Goal: Task Accomplishment & Management: Use online tool/utility

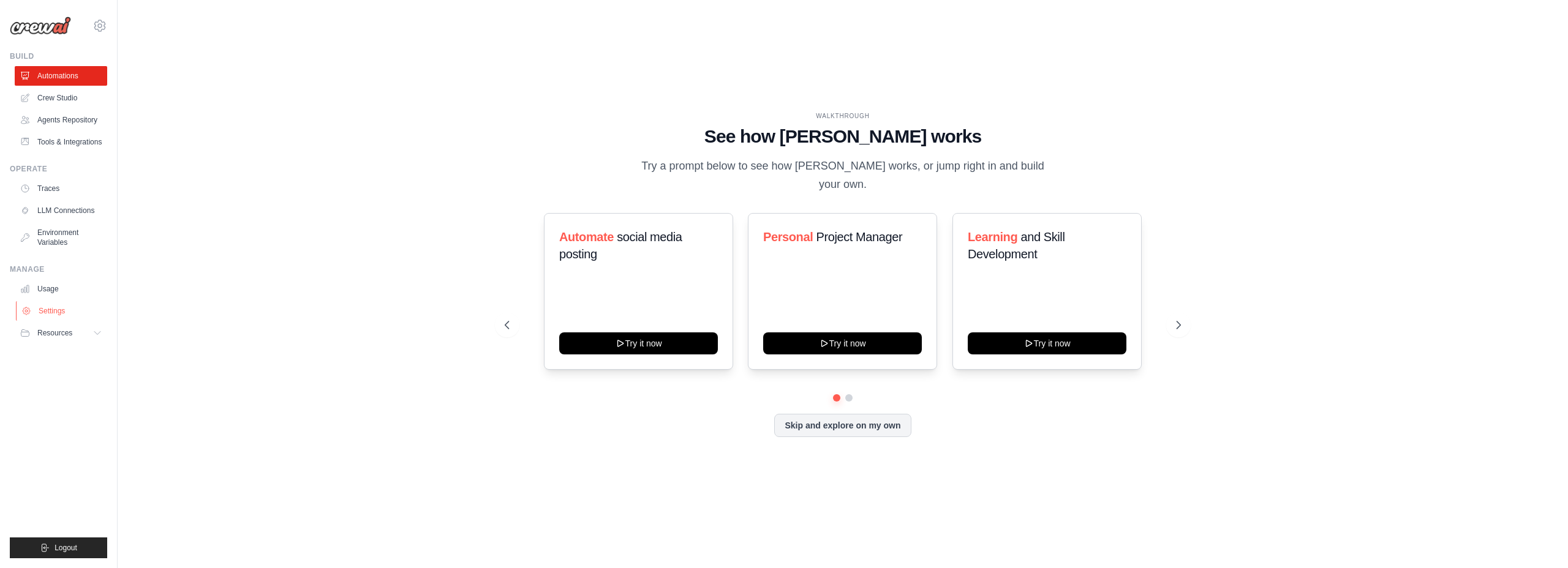
click at [62, 321] on link "Settings" at bounding box center [62, 311] width 92 height 20
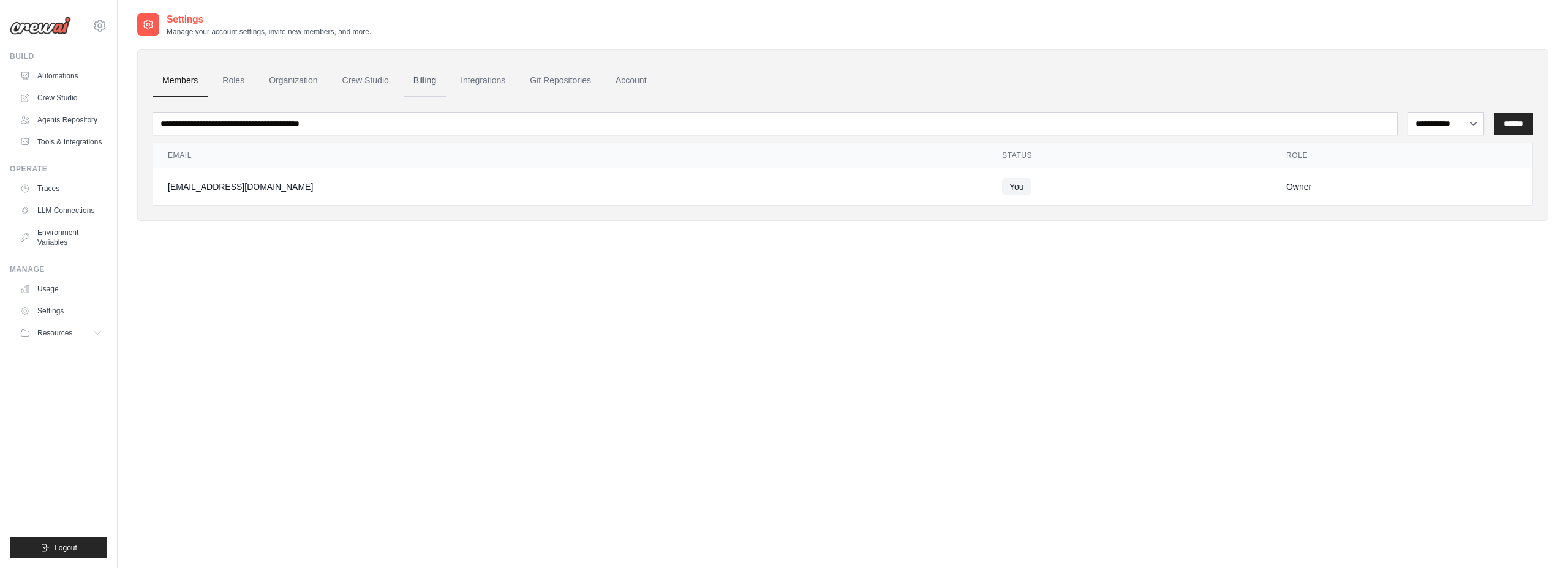
click at [442, 81] on link "Billing" at bounding box center [424, 81] width 42 height 33
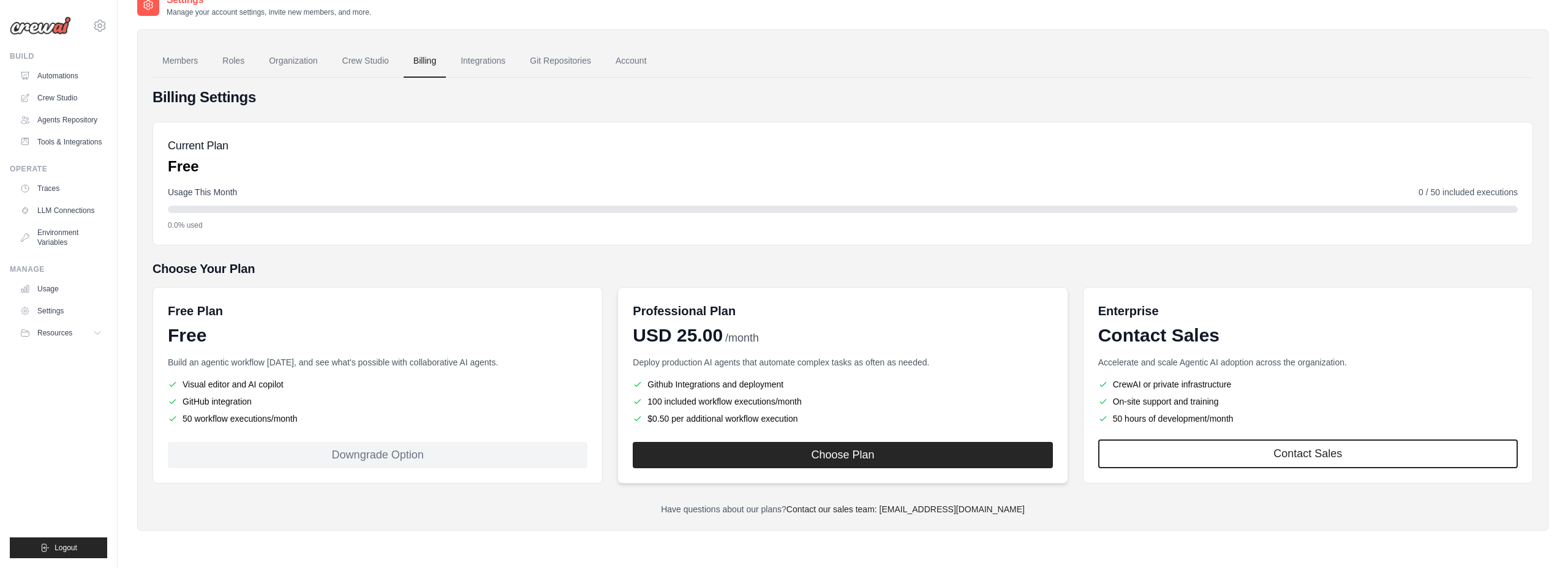
scroll to position [25, 0]
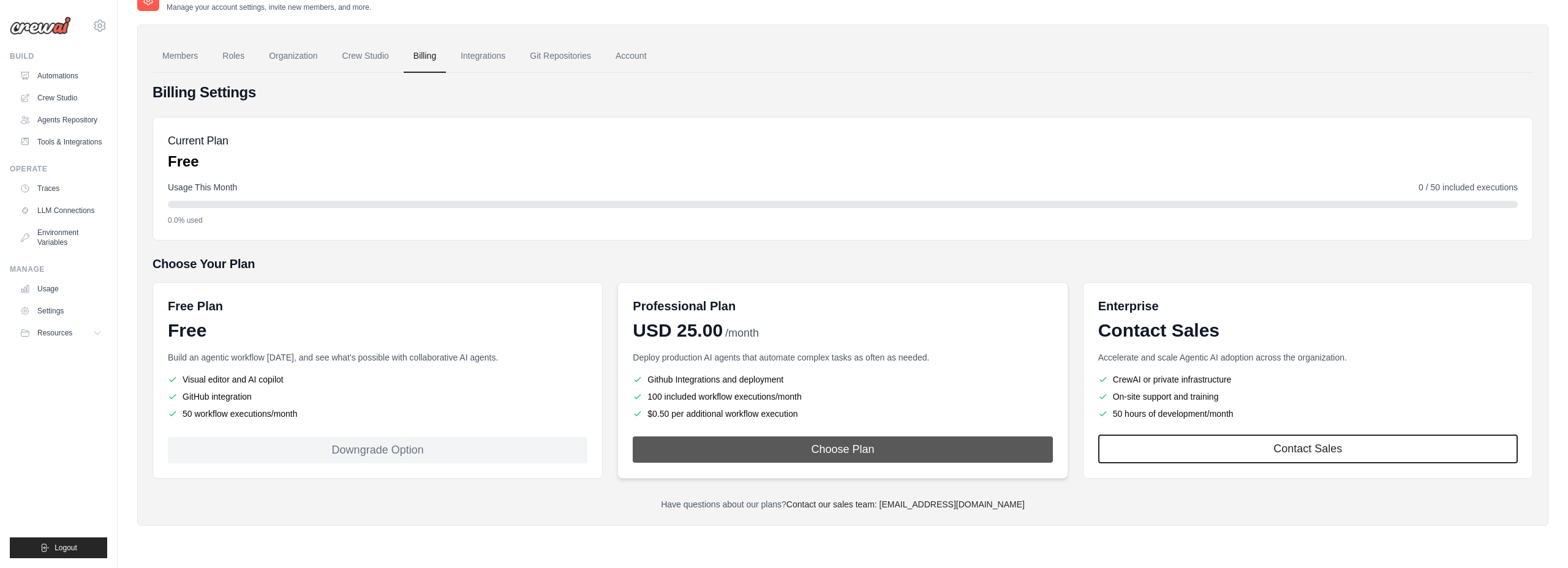
click at [878, 455] on button "Choose Plan" at bounding box center [842, 450] width 420 height 26
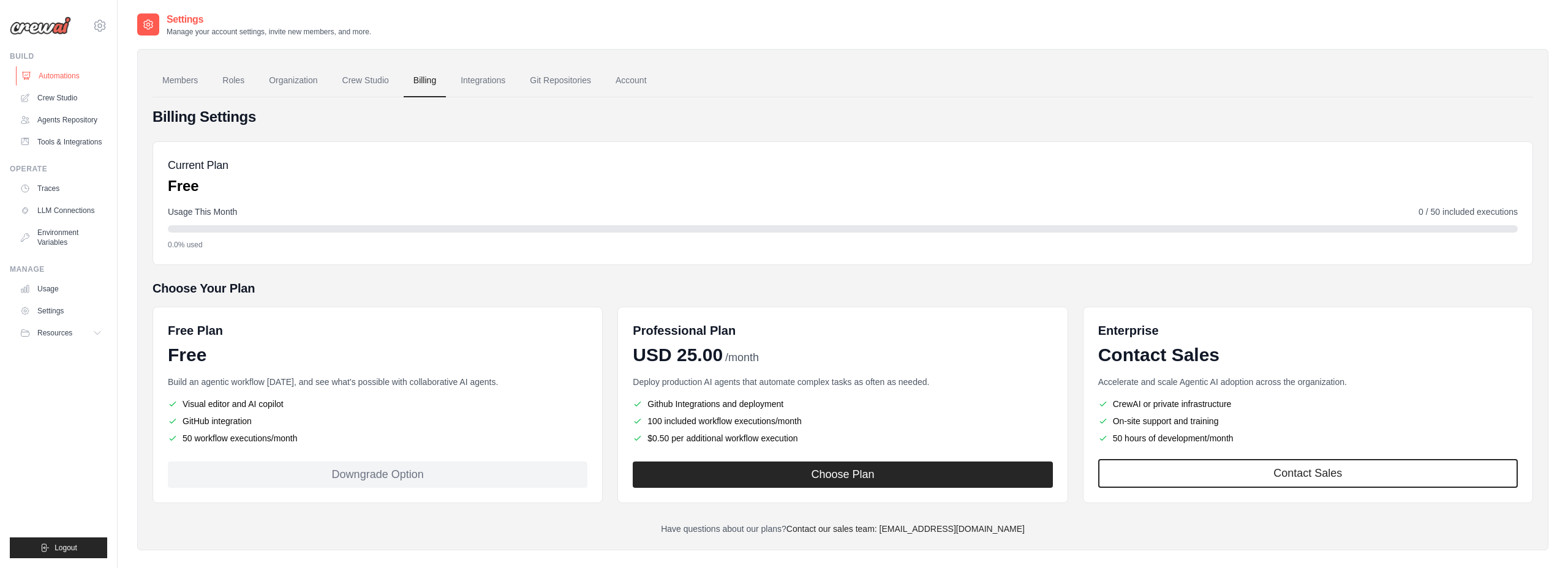
click at [79, 75] on link "Automations" at bounding box center [62, 76] width 92 height 20
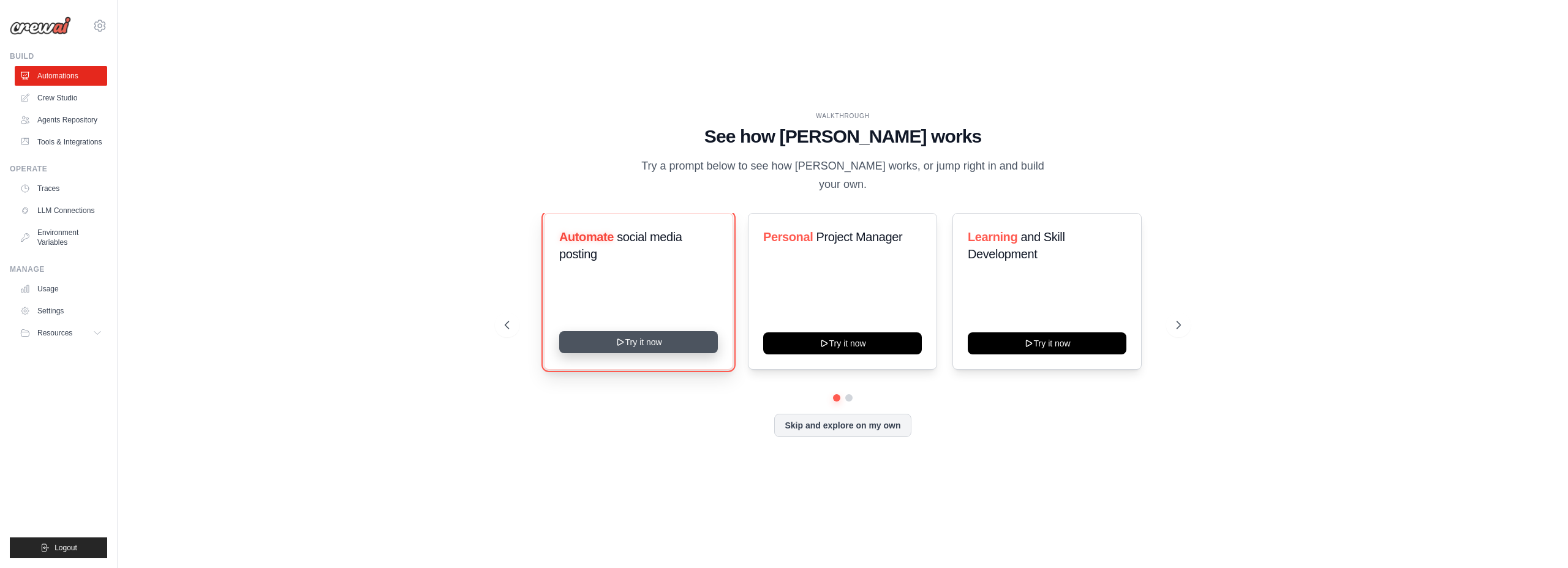
click at [639, 349] on button "Try it now" at bounding box center [639, 342] width 159 height 22
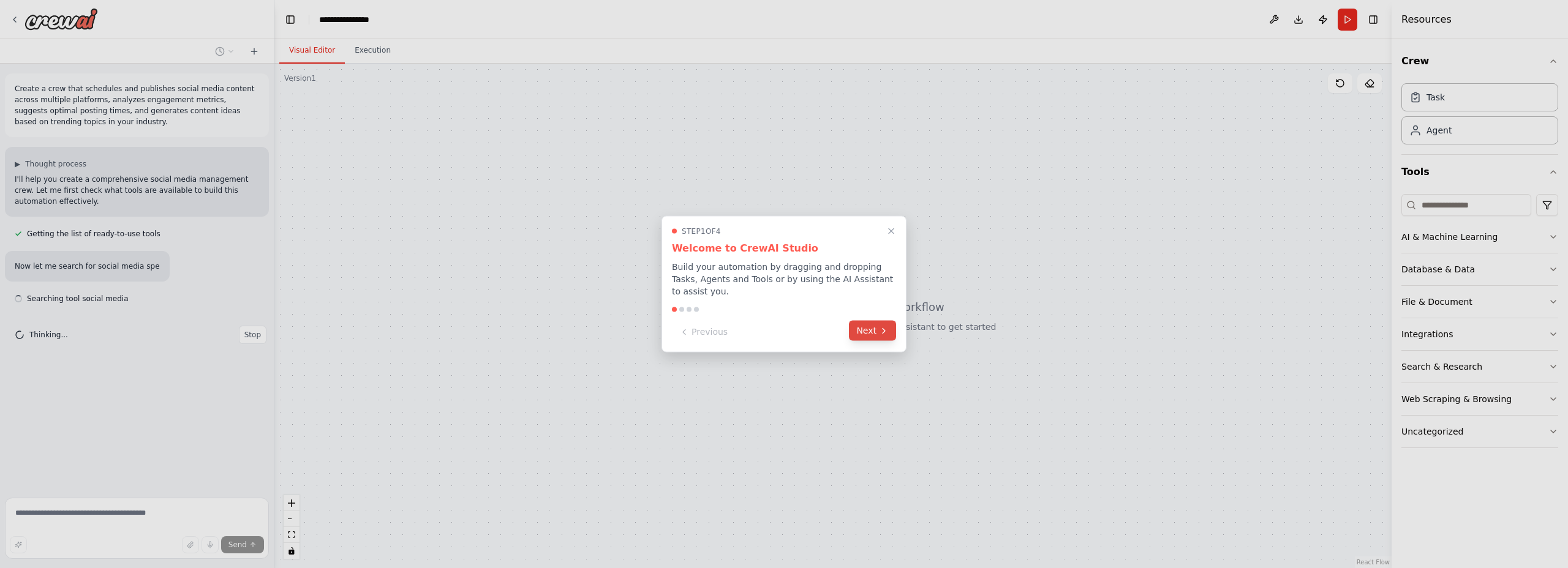
click at [870, 334] on button "Next" at bounding box center [872, 331] width 47 height 20
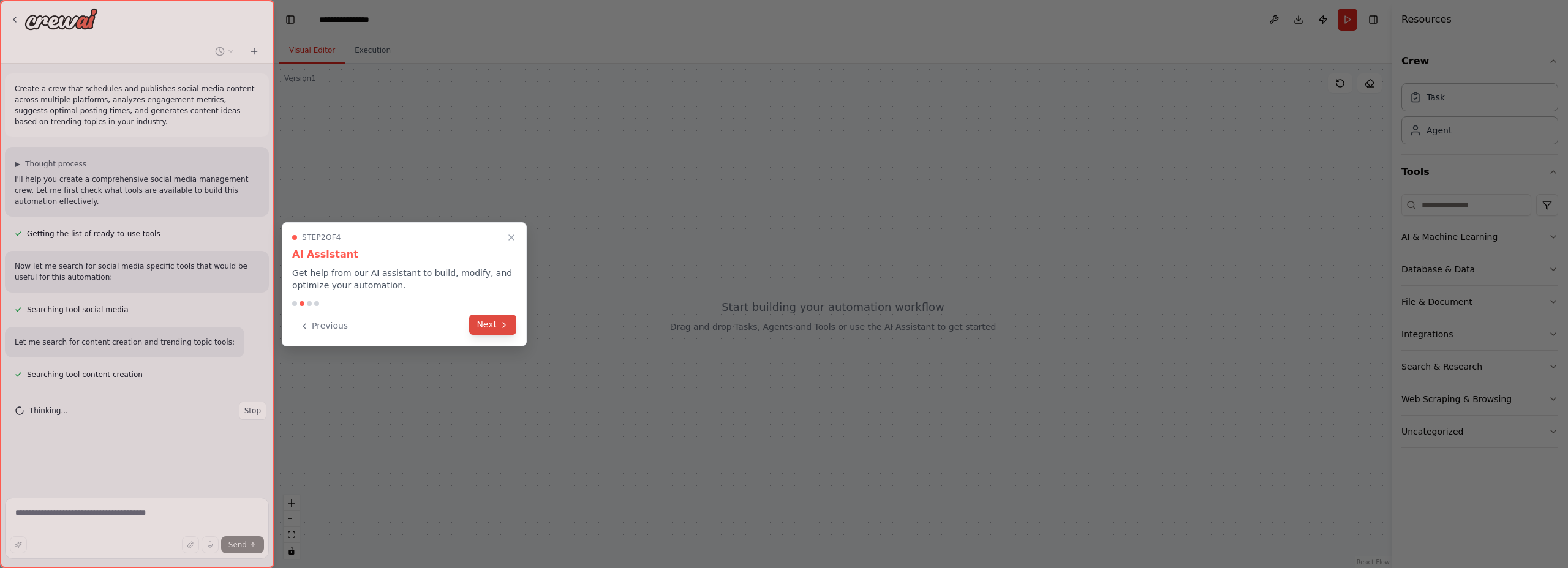
click at [493, 321] on button "Next" at bounding box center [493, 325] width 47 height 20
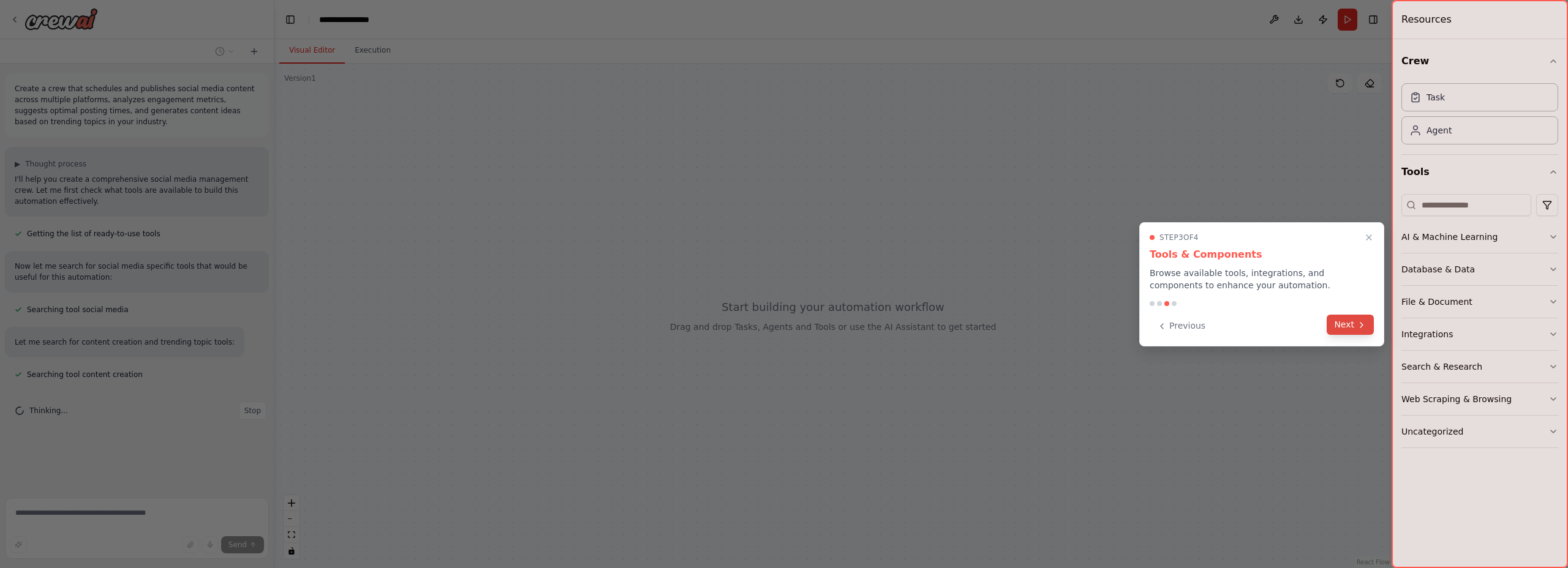
click at [1340, 320] on button "Next" at bounding box center [1351, 325] width 47 height 20
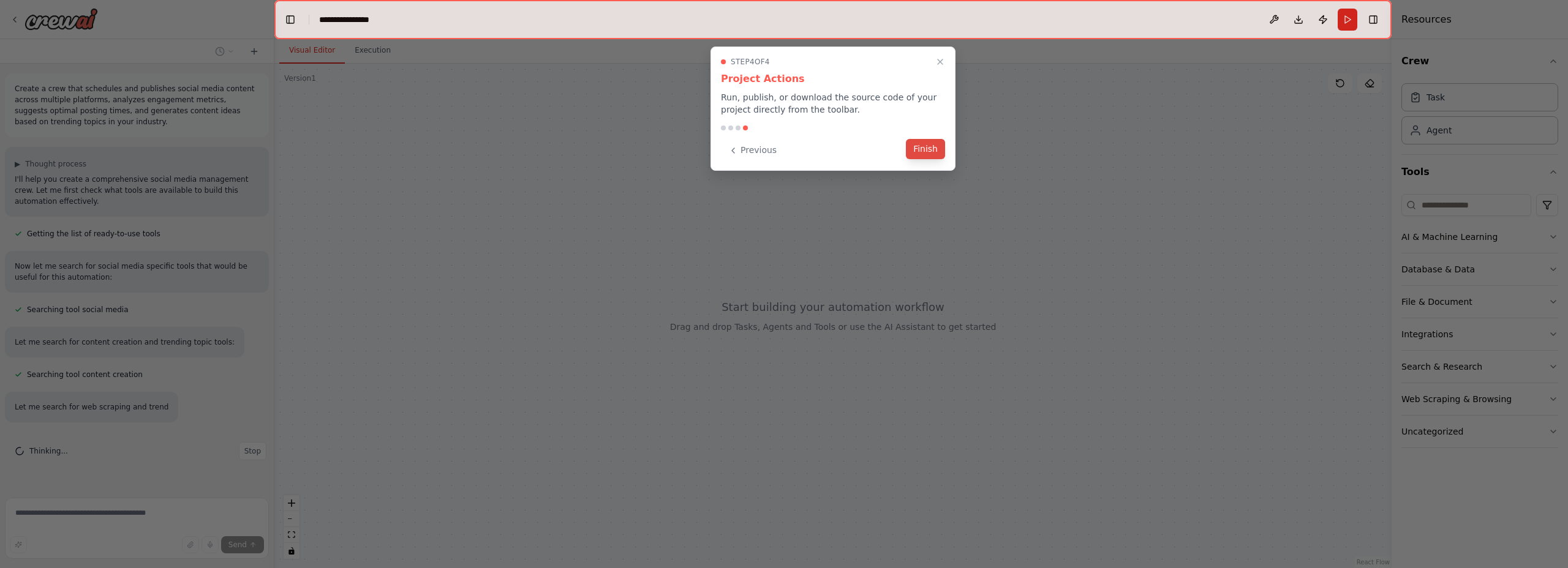
scroll to position [11, 0]
click at [917, 152] on button "Finish" at bounding box center [926, 149] width 39 height 20
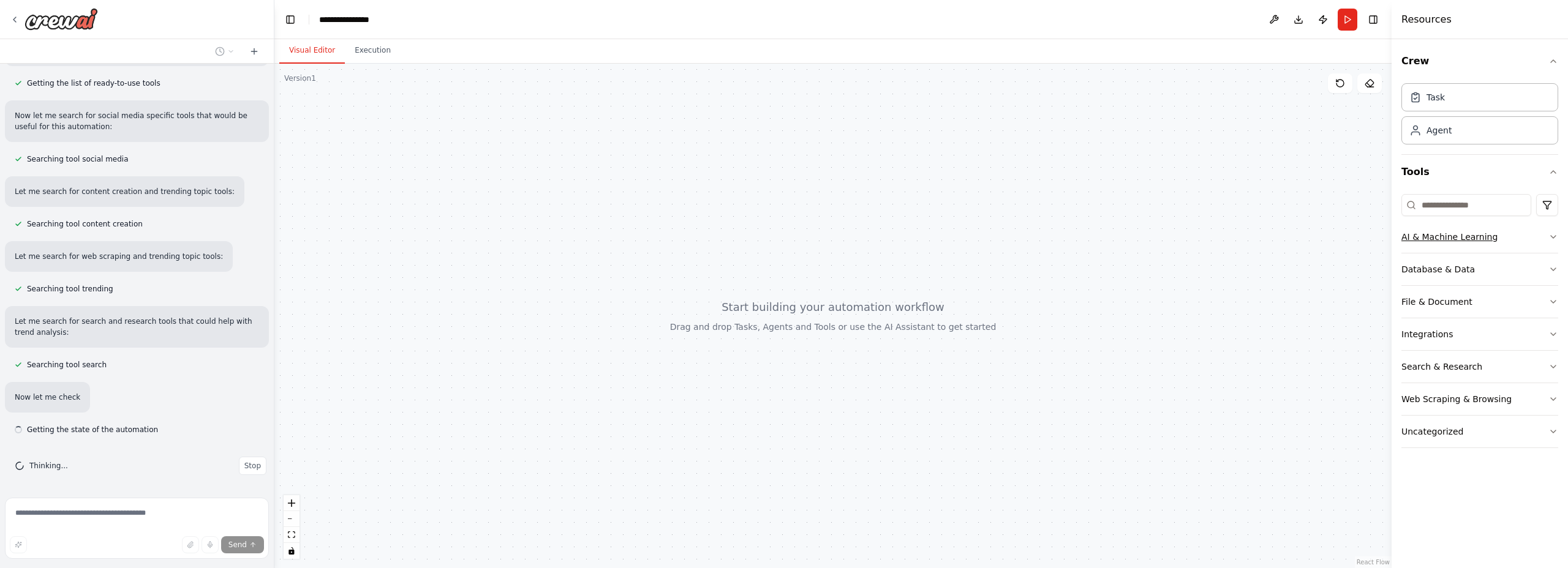
scroll to position [152, 0]
click at [1471, 243] on div "AI & Machine Learning" at bounding box center [1450, 237] width 96 height 12
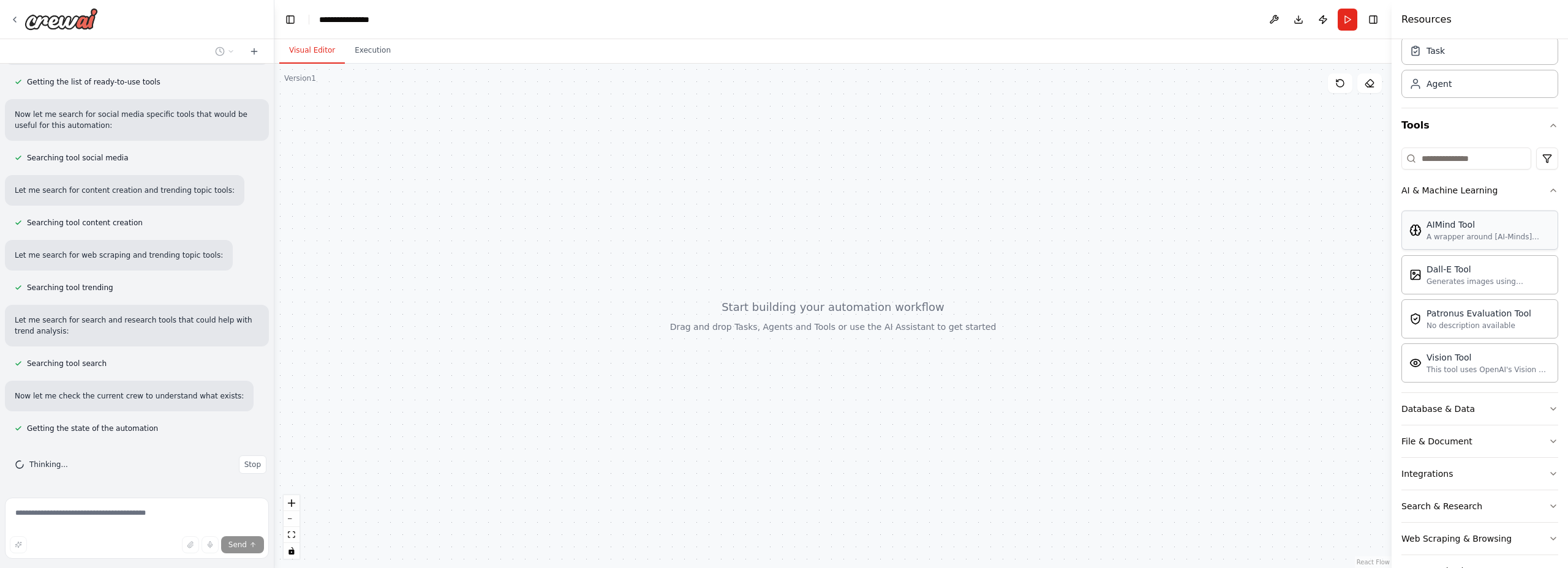
scroll to position [72, 0]
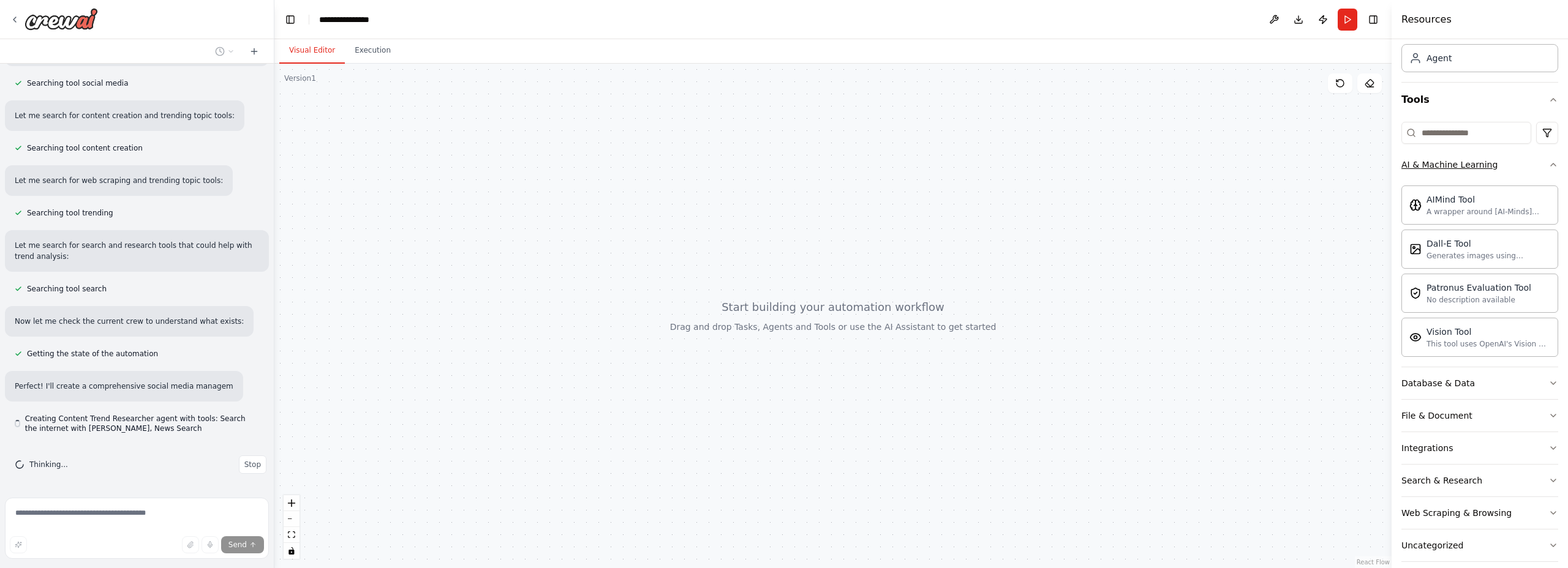
click at [1553, 168] on icon "button" at bounding box center [1553, 165] width 10 height 10
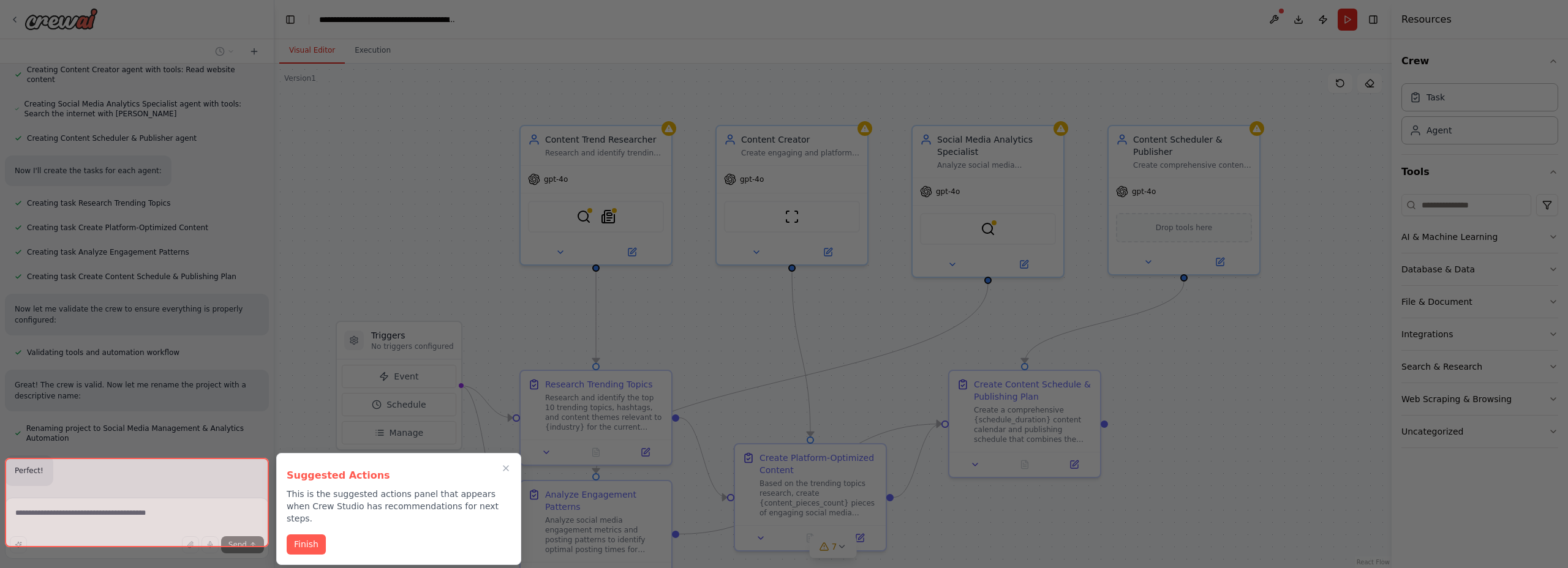
scroll to position [672, 0]
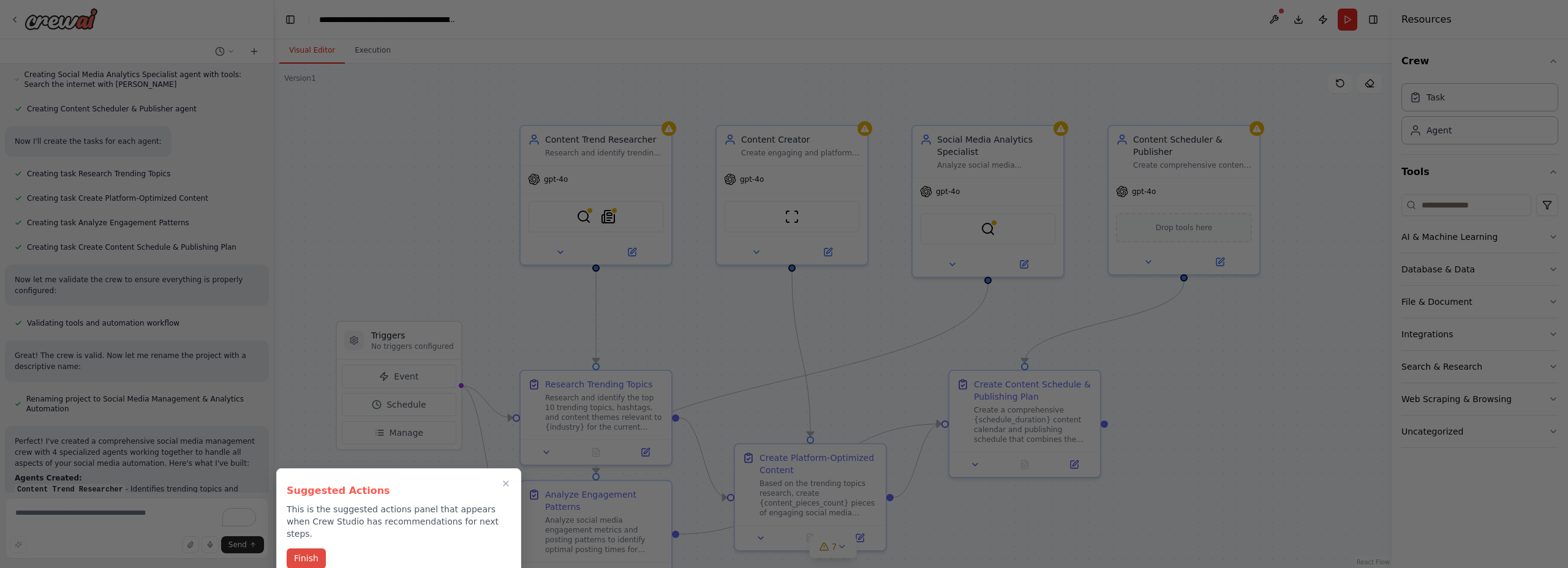
click at [313, 549] on button "Finish" at bounding box center [306, 558] width 39 height 20
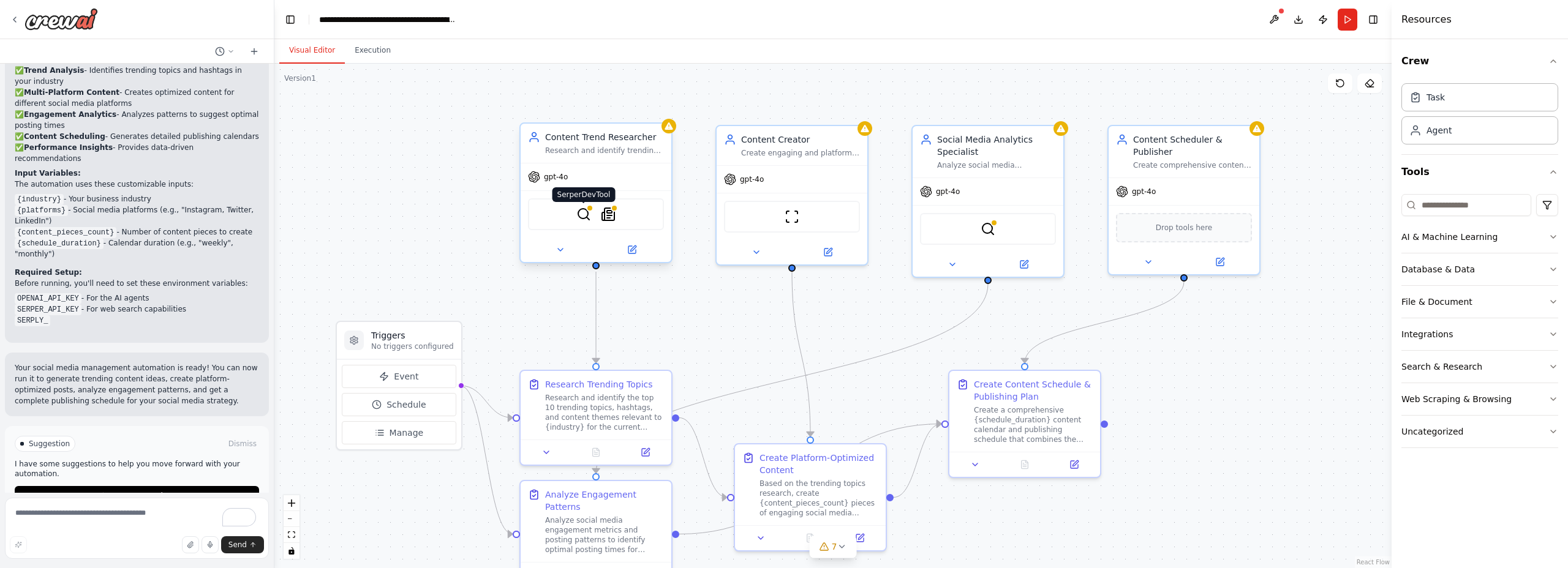
scroll to position [1301, 0]
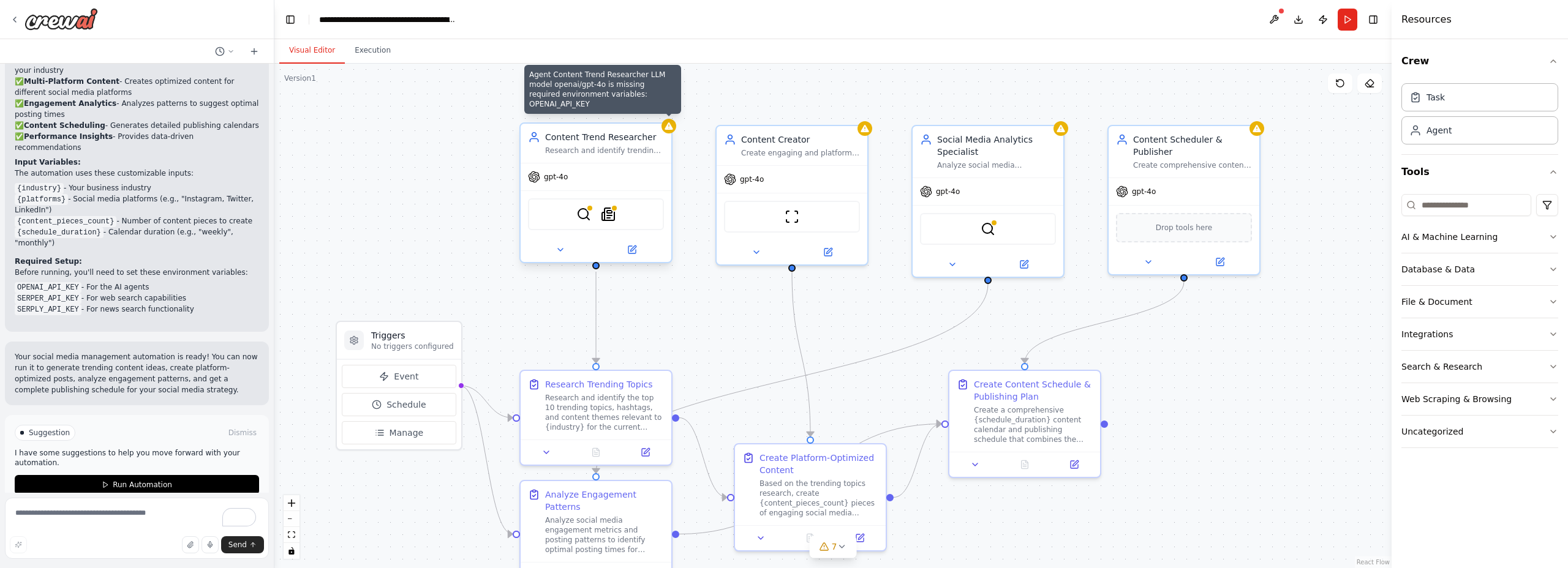
click at [674, 127] on div at bounding box center [668, 126] width 15 height 15
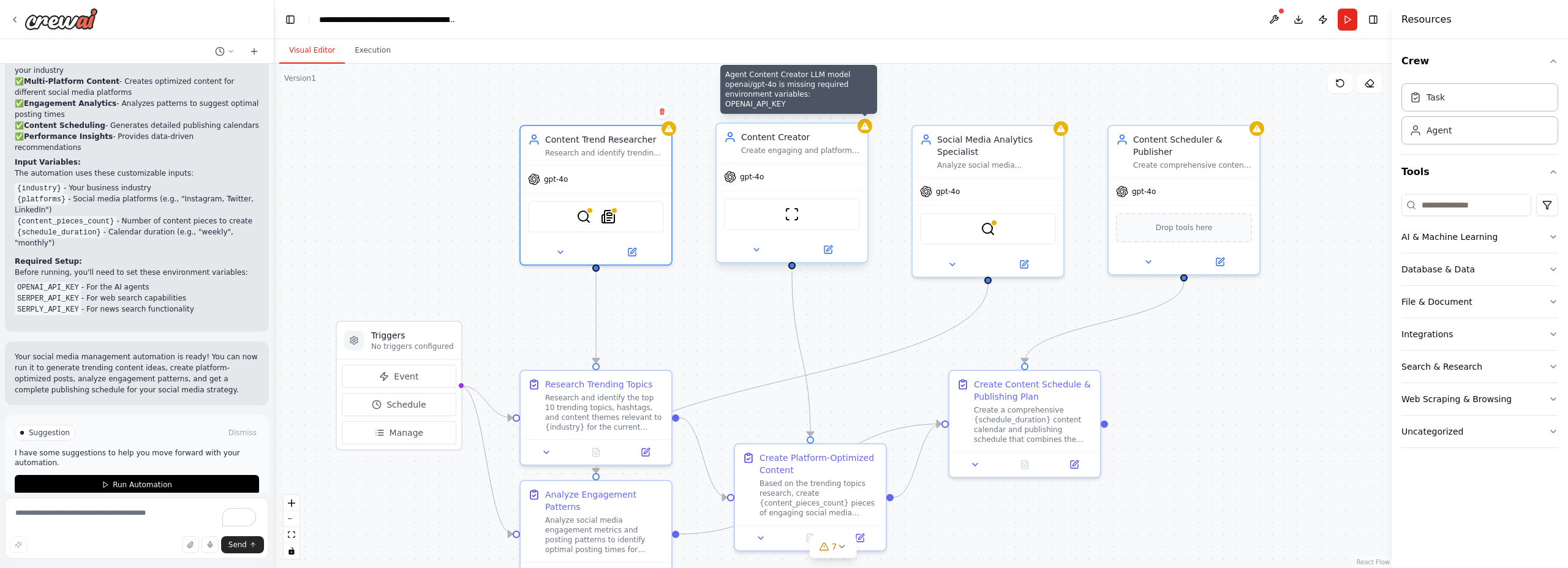
click at [865, 131] on div at bounding box center [865, 126] width 15 height 15
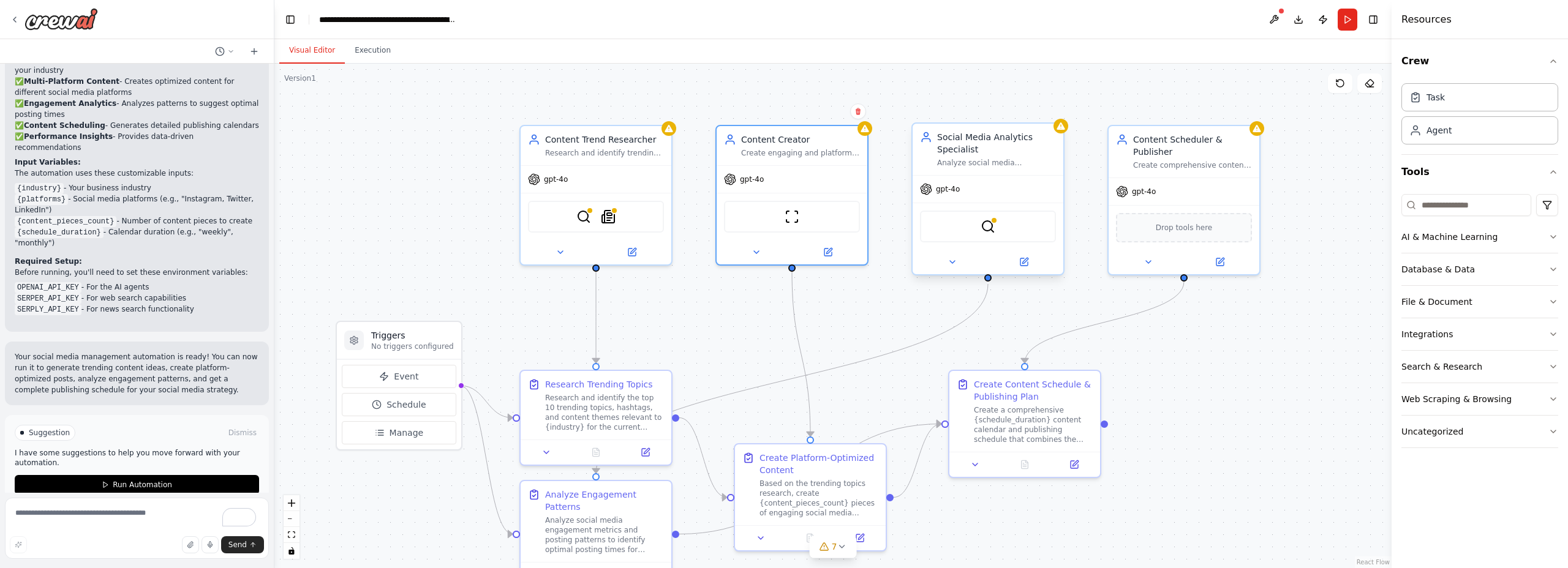
click at [982, 137] on div "Social Media Analytics Specialist" at bounding box center [997, 143] width 119 height 25
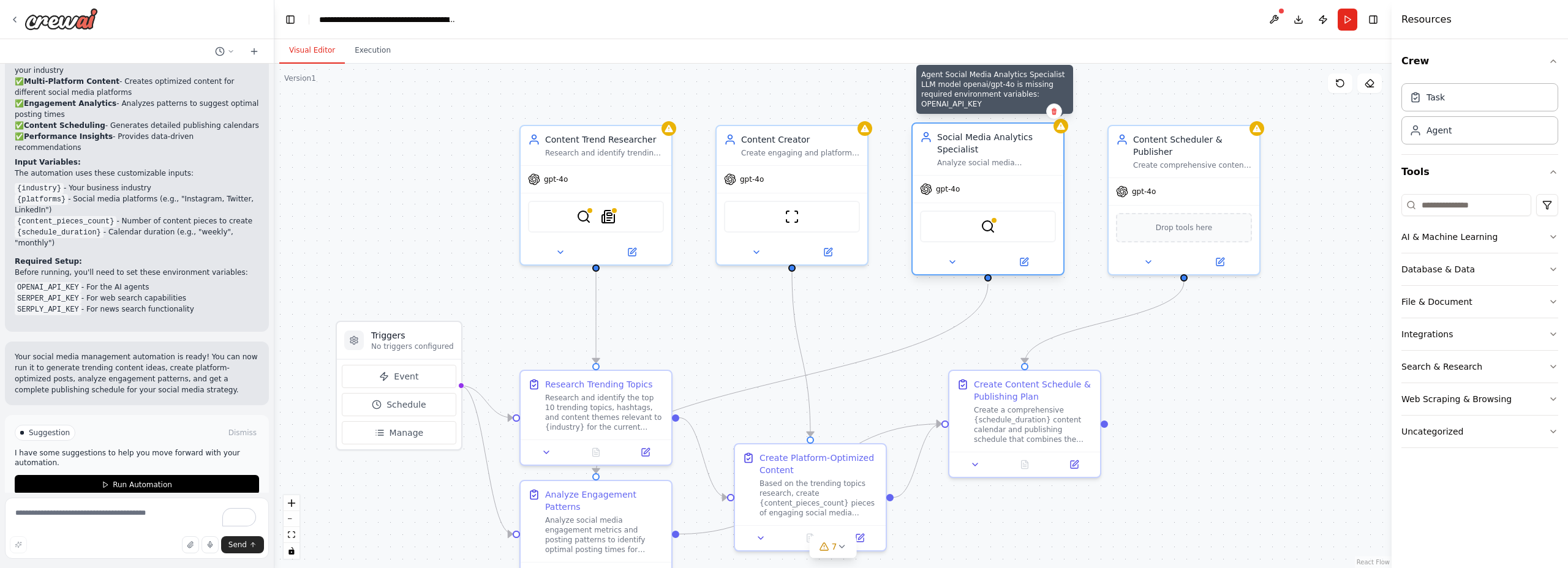
click at [1063, 128] on icon at bounding box center [1061, 126] width 8 height 7
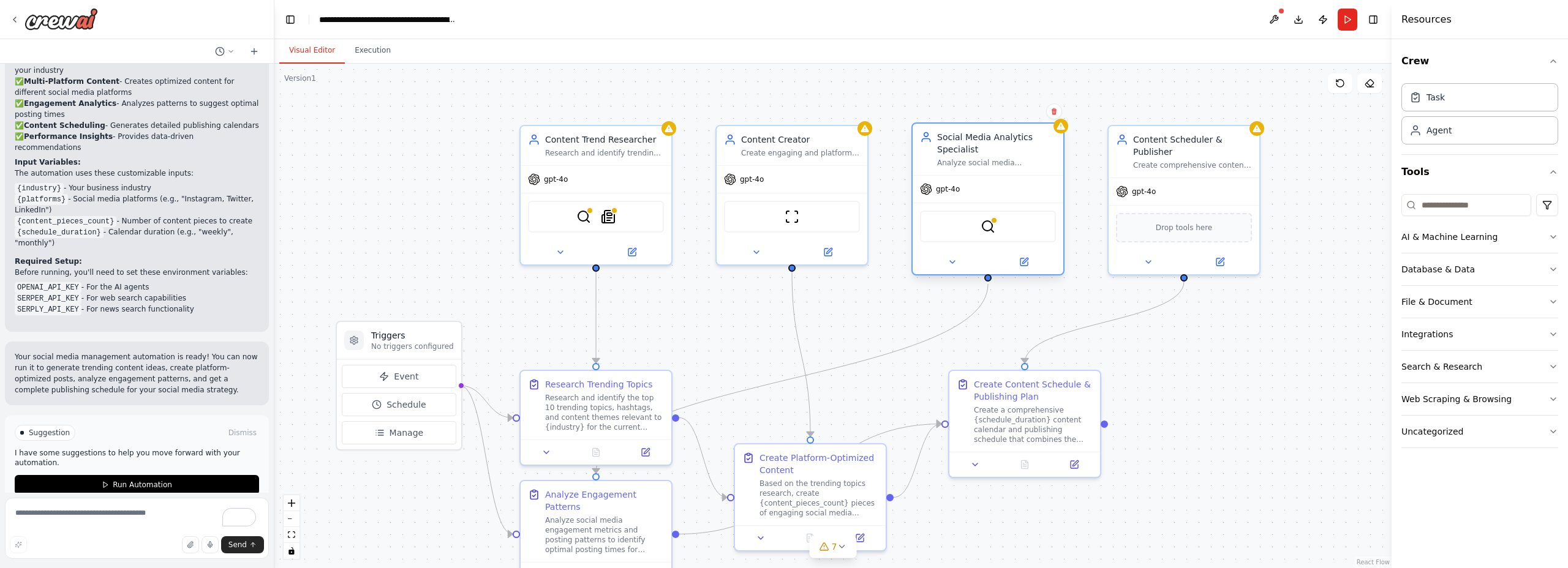
click at [991, 151] on div "Social Media Analytics Specialist" at bounding box center [997, 143] width 119 height 25
click at [995, 150] on div "Social Media Analytics Specialist" at bounding box center [997, 143] width 119 height 25
click at [1005, 147] on div "Social Media Analytics Specialist" at bounding box center [997, 143] width 119 height 25
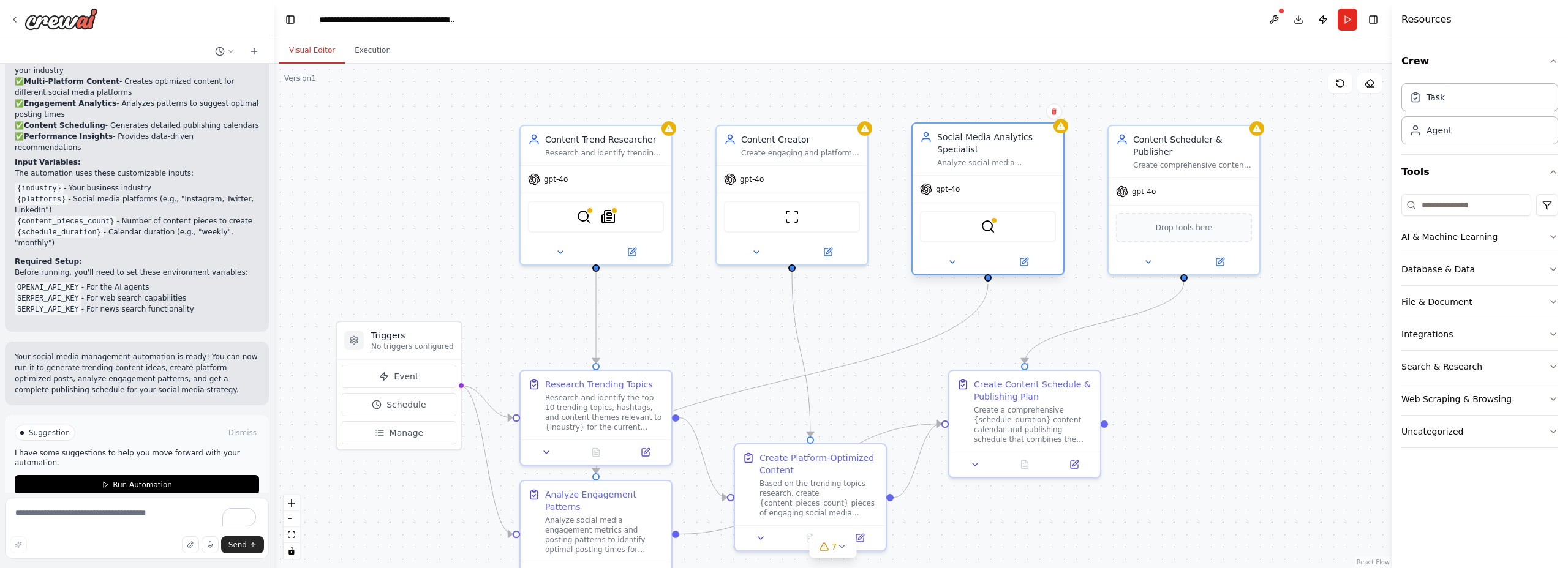
click at [1005, 147] on div "Social Media Analytics Specialist" at bounding box center [997, 143] width 119 height 25
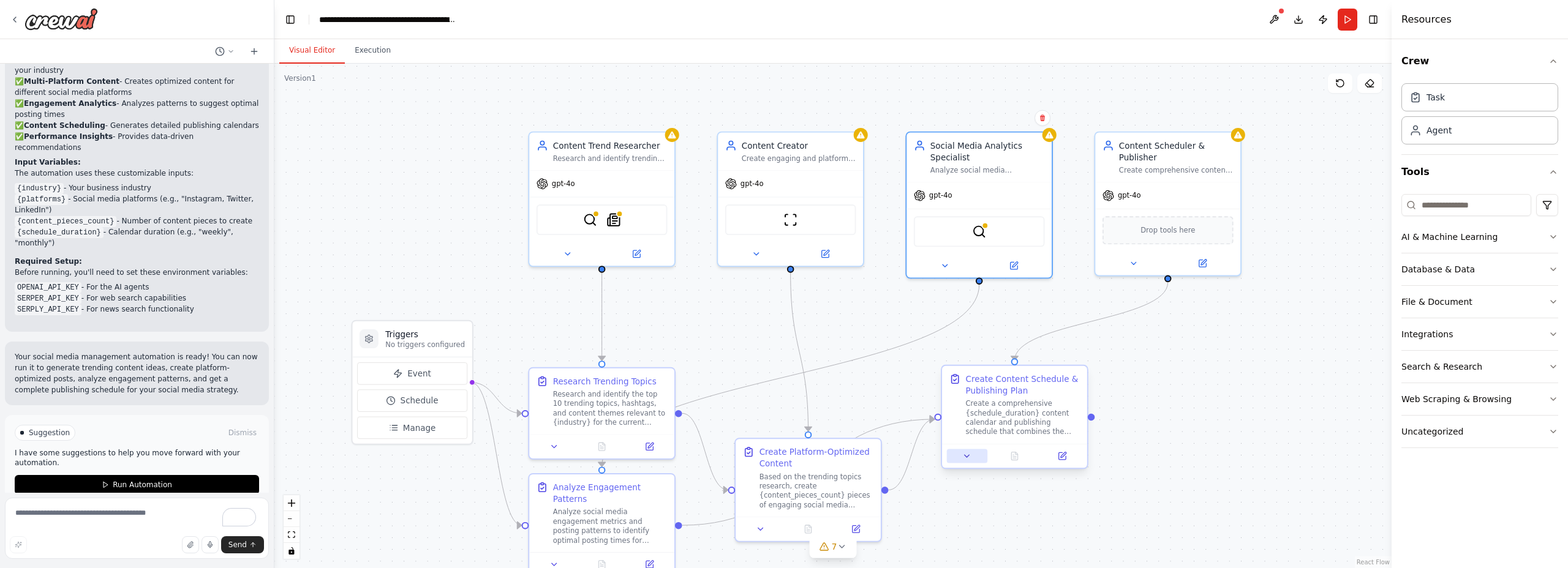
click at [966, 454] on icon at bounding box center [967, 456] width 9 height 9
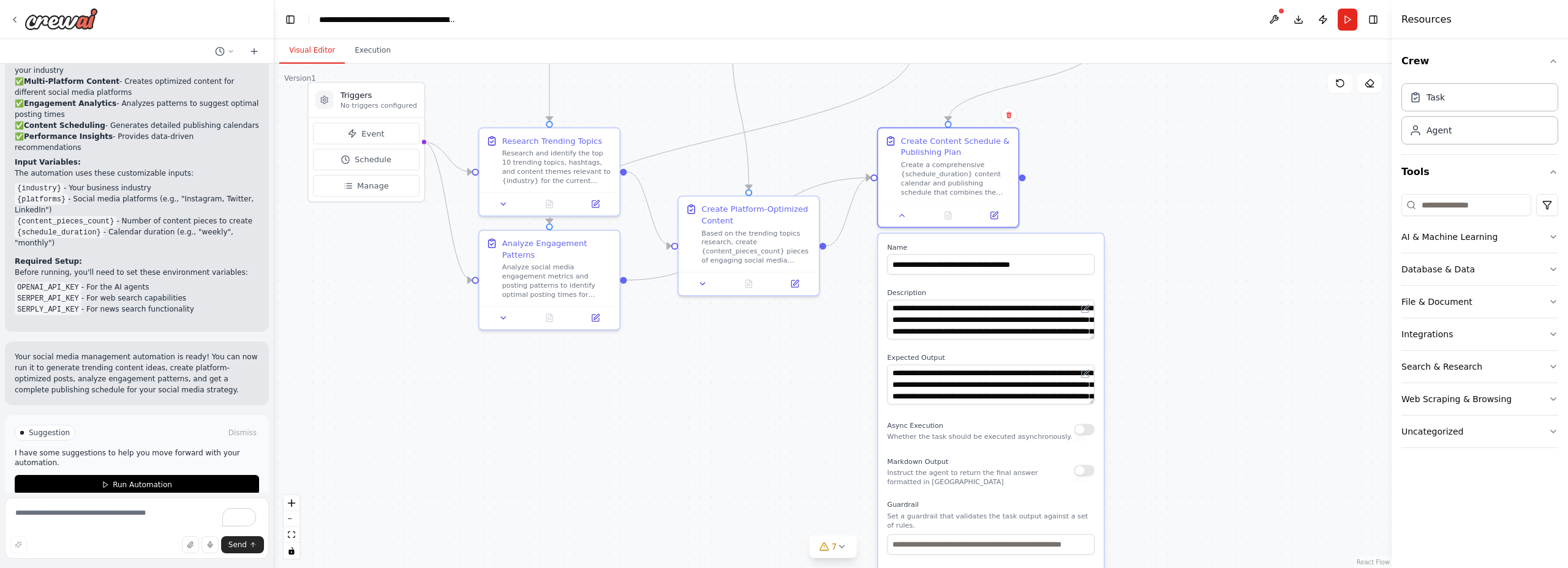
drag, startPoint x: 1187, startPoint y: 396, endPoint x: 1152, endPoint y: 152, distance: 246.5
click at [1152, 152] on div ".deletable-edge-delete-btn { width: 20px; height: 20px; border: 0px solid #ffff…" at bounding box center [833, 316] width 1118 height 505
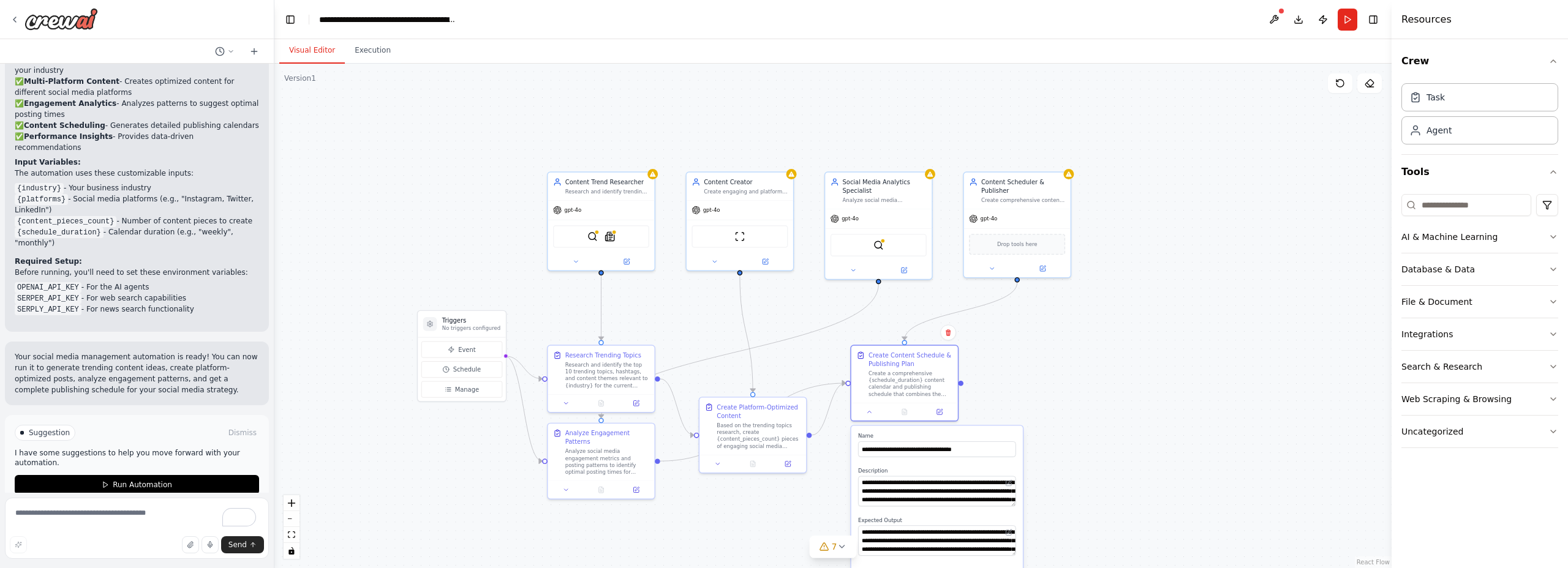
drag, startPoint x: 747, startPoint y: 375, endPoint x: 792, endPoint y: 550, distance: 180.7
click at [792, 550] on div ".deletable-edge-delete-btn { width: 20px; height: 20px; border: 0px solid #ffff…" at bounding box center [833, 316] width 1118 height 505
click at [642, 187] on div "Research and identify trending topics, hashtags, and content themes in {industr…" at bounding box center [607, 191] width 84 height 7
click at [996, 196] on div "Create comprehensive content scheduling strategies and publishing plans for {pl…" at bounding box center [1023, 200] width 84 height 7
click at [1532, 93] on div "Task" at bounding box center [1479, 96] width 157 height 28
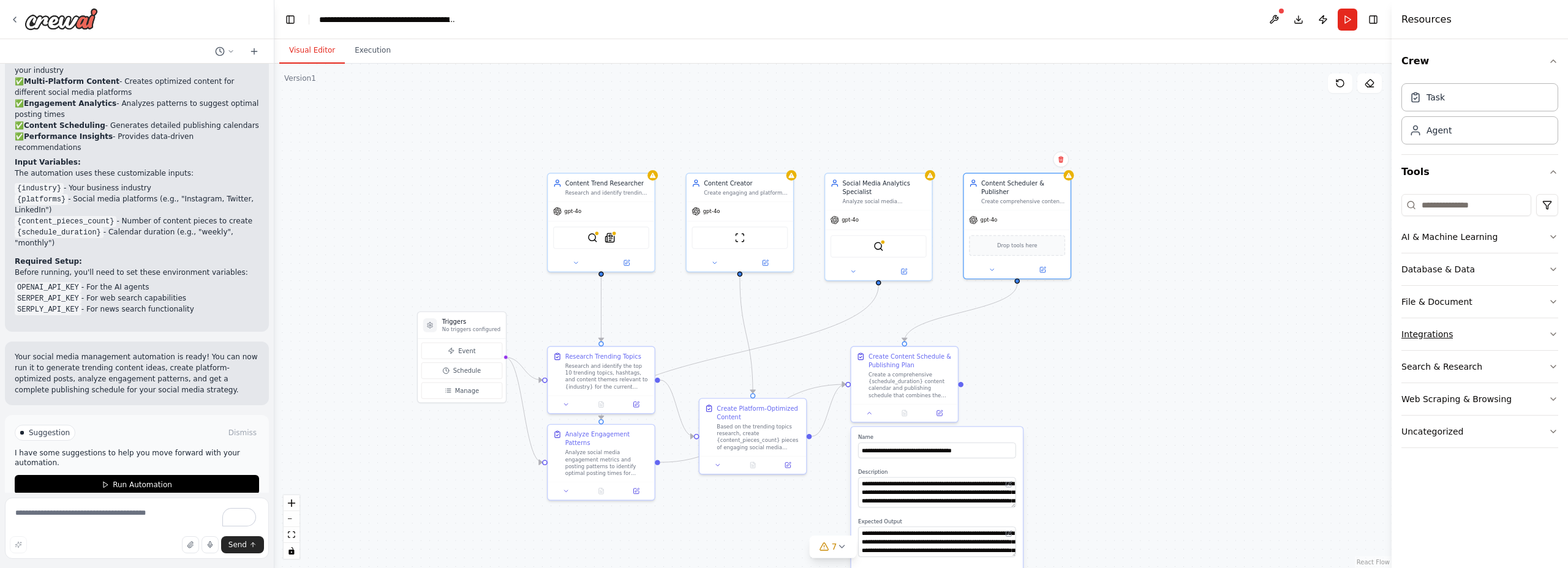
click at [1478, 336] on button "Integrations" at bounding box center [1479, 334] width 157 height 32
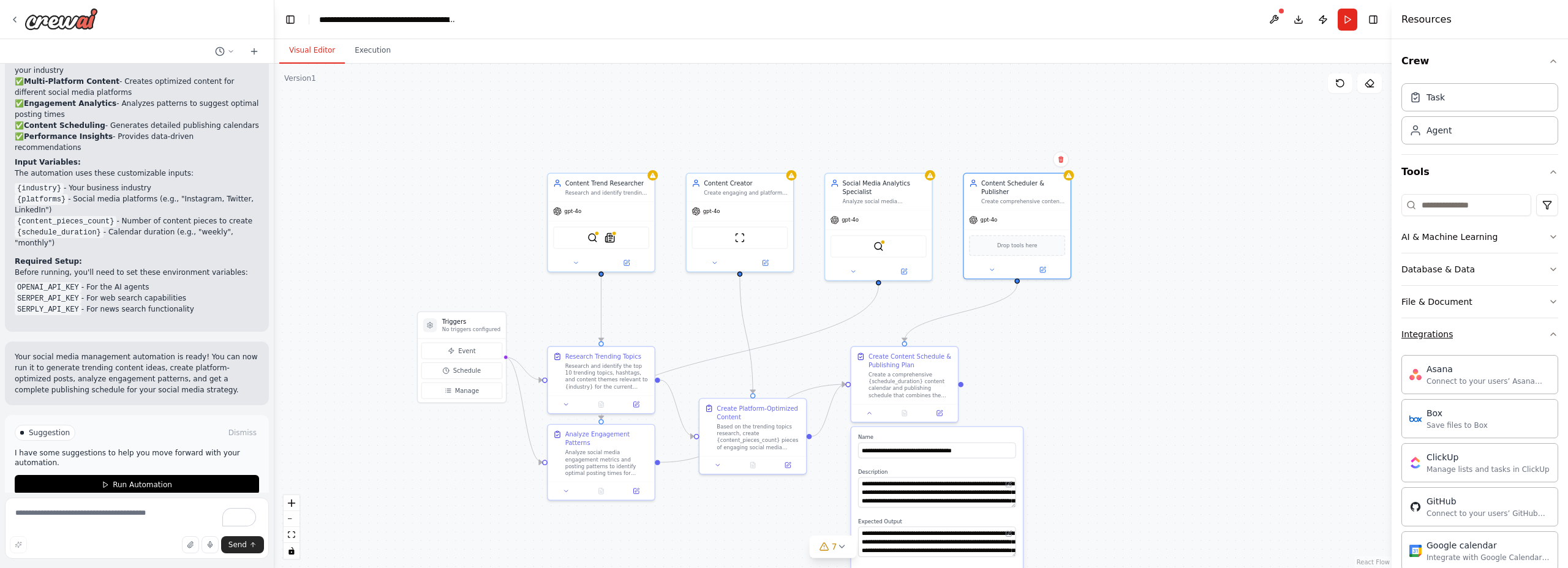
click at [1478, 336] on button "Integrations" at bounding box center [1479, 334] width 157 height 32
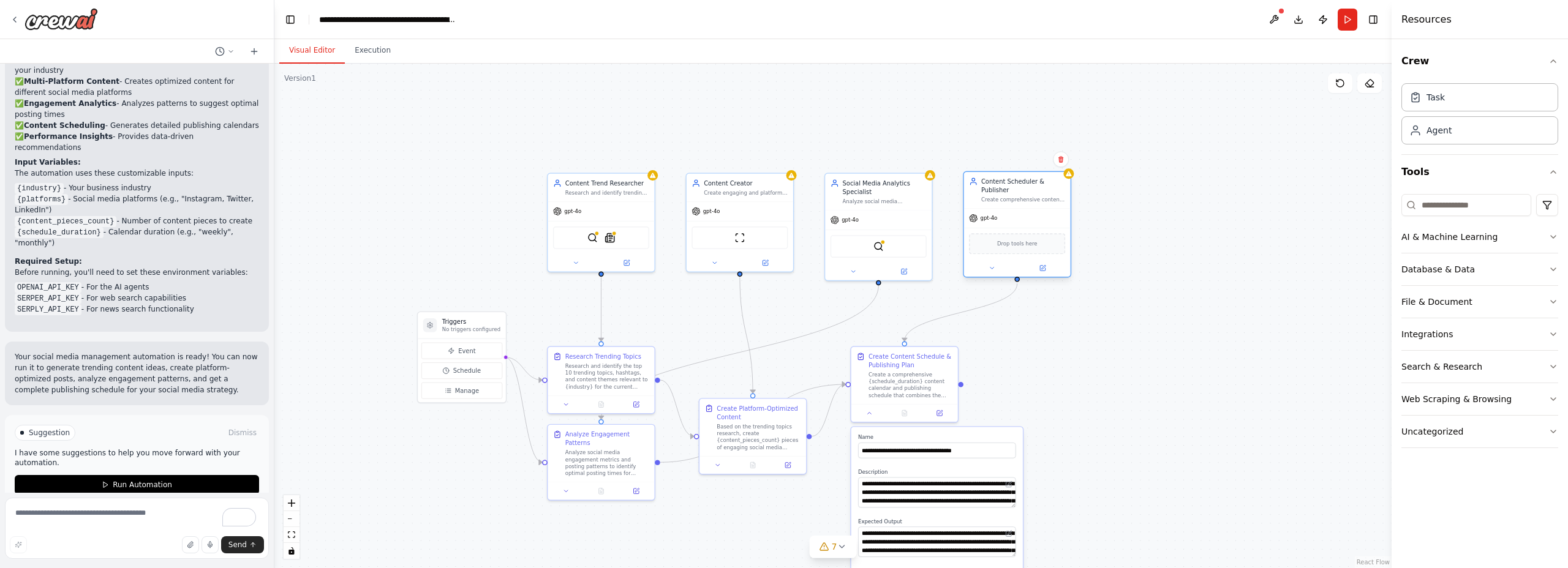
click at [1030, 253] on div "Drop tools here" at bounding box center [1017, 244] width 96 height 21
click at [1043, 268] on icon at bounding box center [1043, 267] width 5 height 5
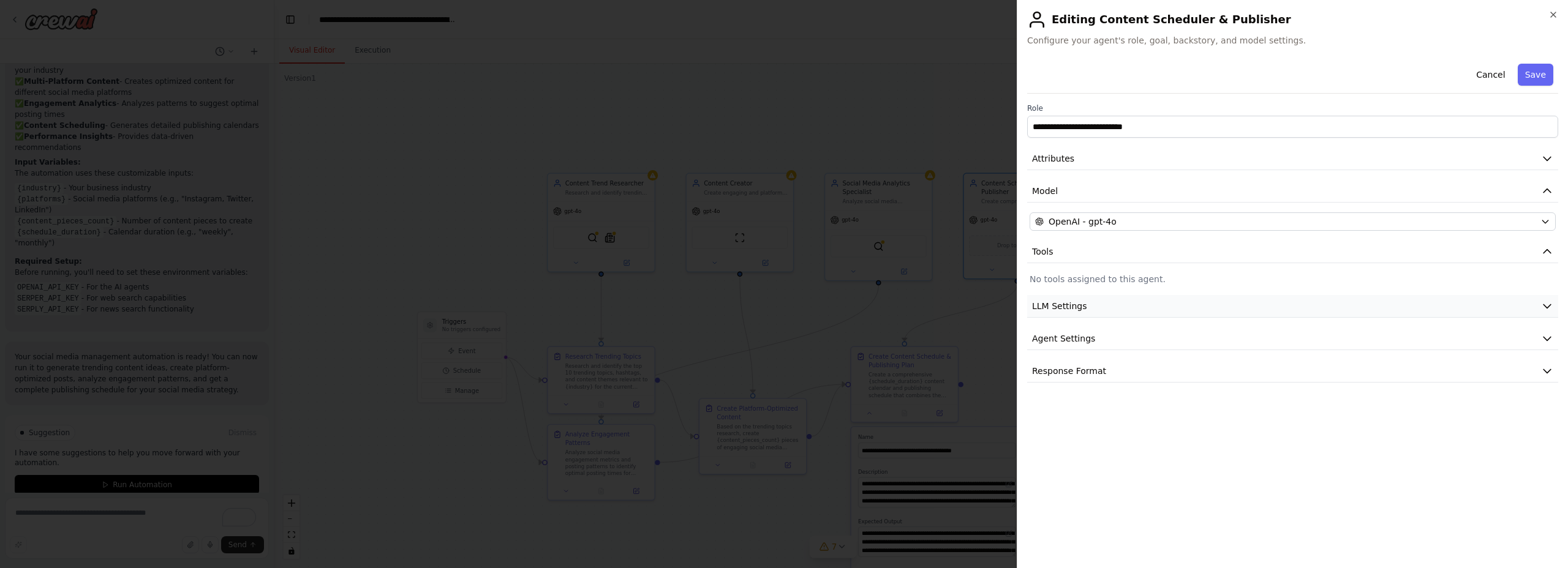
click at [1071, 305] on span "LLM Settings" at bounding box center [1060, 306] width 55 height 12
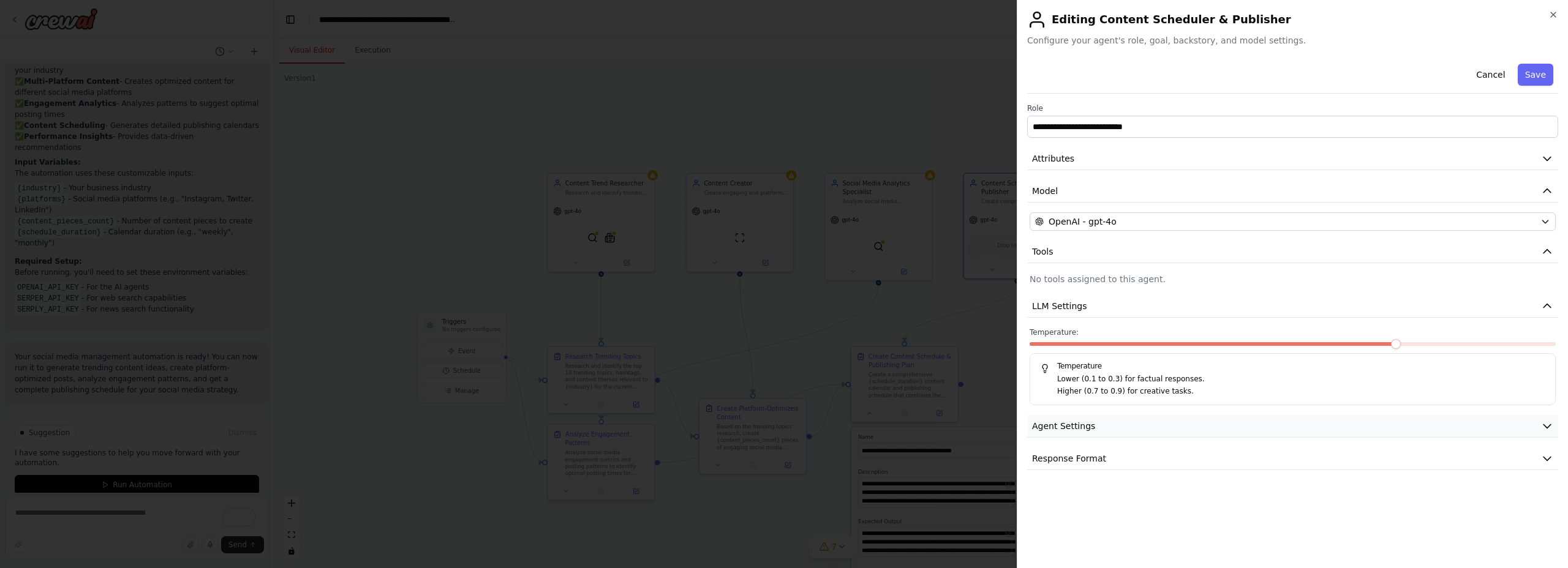
click at [1107, 423] on button "Agent Settings" at bounding box center [1293, 426] width 531 height 23
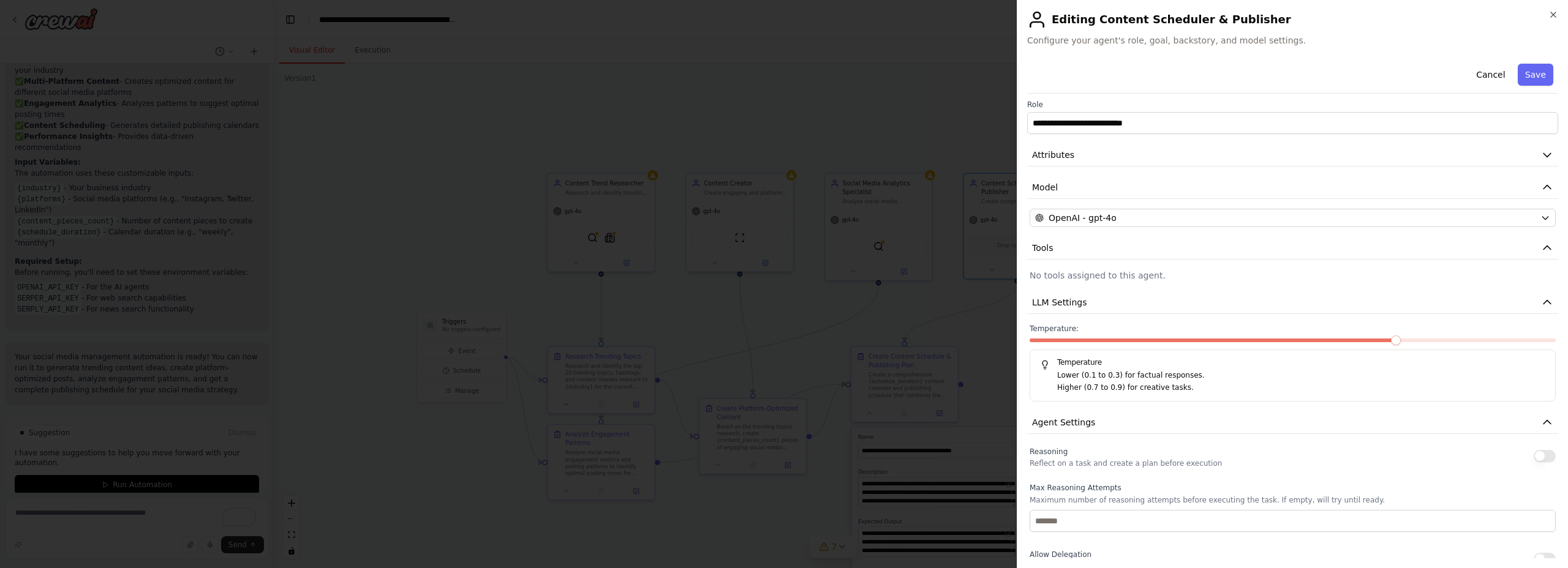
scroll to position [0, 0]
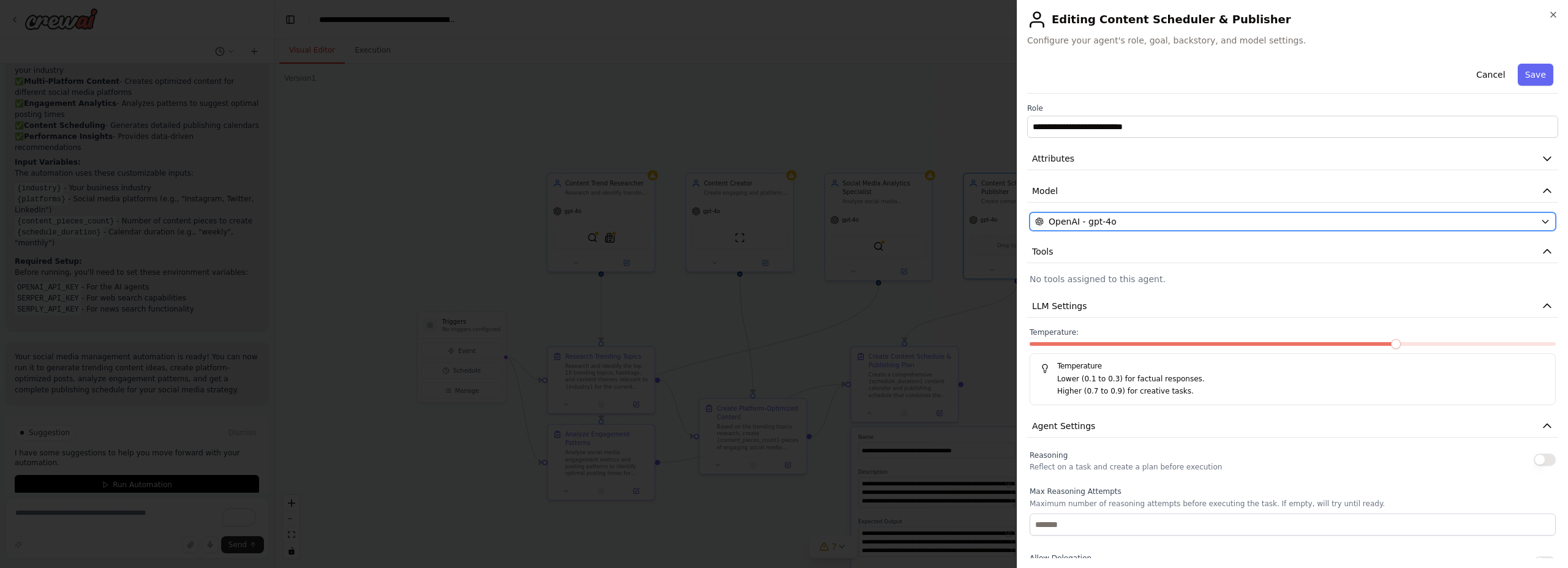
click at [1123, 220] on div "OpenAI - gpt-4o" at bounding box center [1286, 221] width 501 height 12
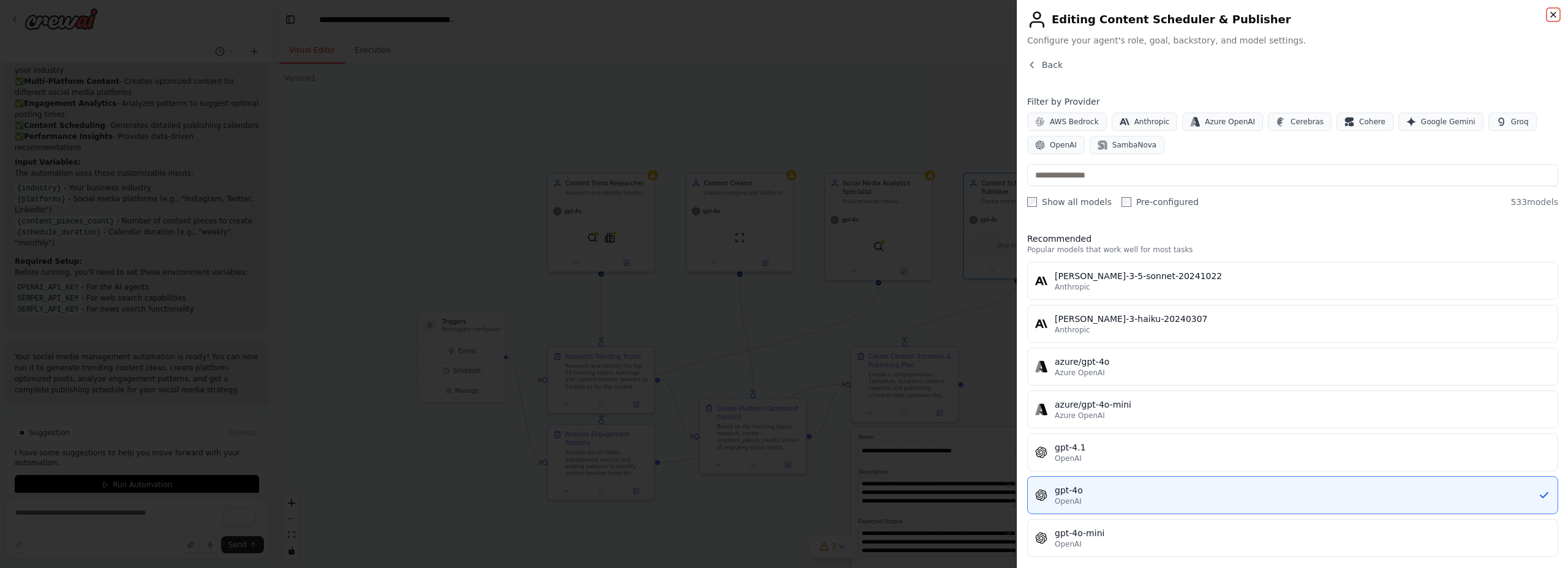
click at [1554, 12] on icon "button" at bounding box center [1553, 14] width 10 height 10
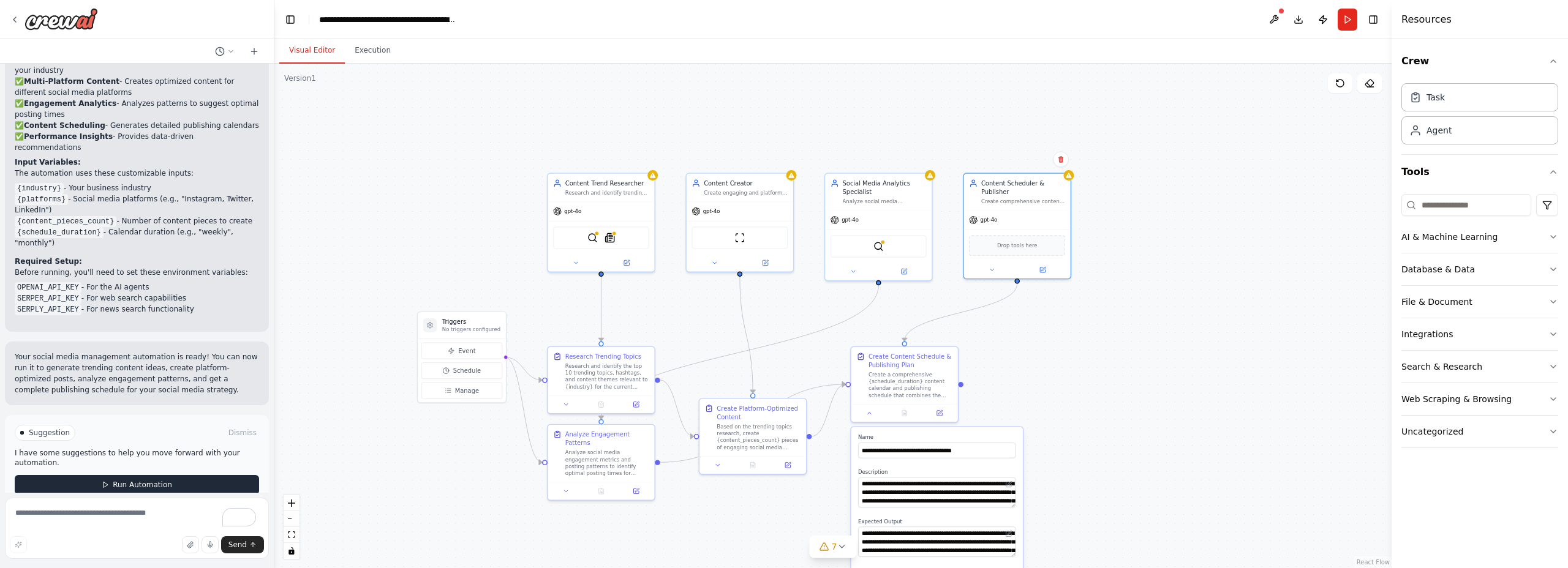
click at [93, 475] on button "Run Automation" at bounding box center [137, 485] width 245 height 20
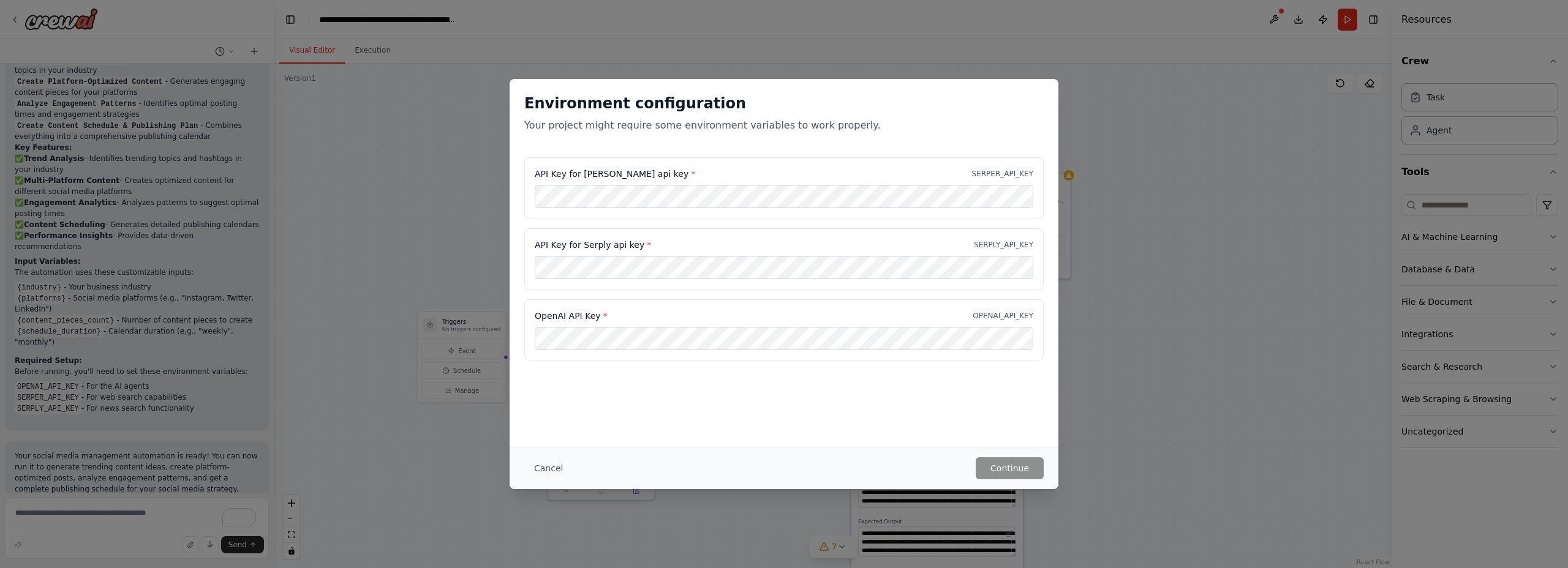
click at [893, 161] on div "API Key for Serper api key * SERPER_API_KEY" at bounding box center [784, 188] width 519 height 61
click at [942, 378] on div "Environment configuration Your project might require some environment variables…" at bounding box center [784, 263] width 549 height 368
click at [862, 161] on div "API Key for Serper api key * SERPER_API_KEY" at bounding box center [784, 188] width 519 height 61
click at [793, 405] on div "Environment configuration Your project might require some environment variables…" at bounding box center [784, 263] width 549 height 368
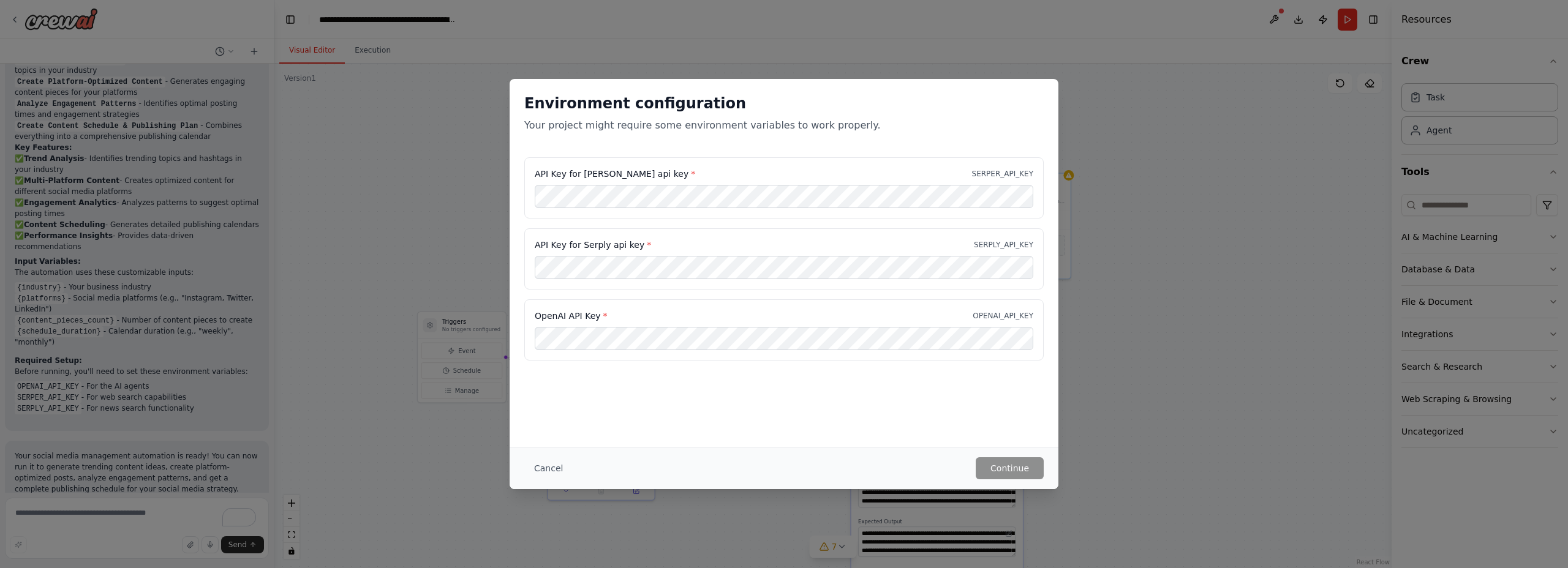
click at [388, 438] on div "Environment configuration Your project might require some environment variables…" at bounding box center [784, 284] width 1568 height 568
click at [850, 135] on div "Environment configuration Your project might require some environment variables…" at bounding box center [784, 118] width 549 height 78
click at [998, 464] on button "Continue" at bounding box center [1010, 468] width 68 height 22
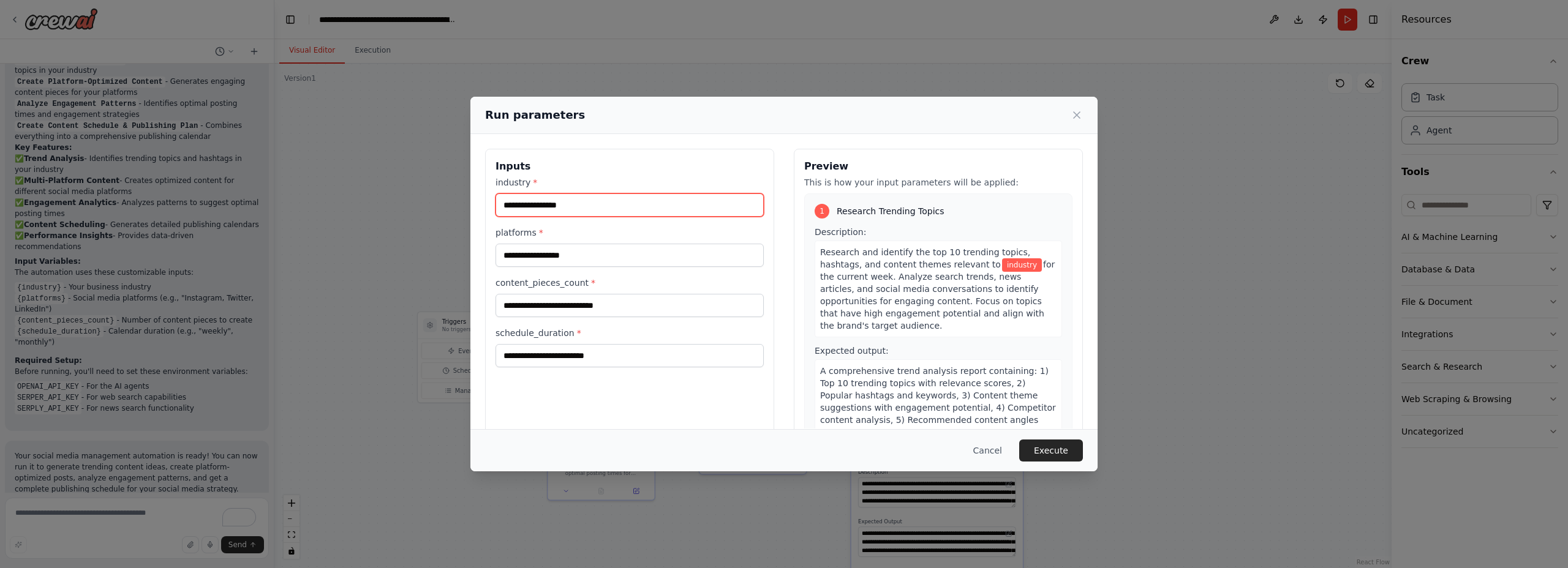
click at [578, 209] on input "industry *" at bounding box center [629, 205] width 268 height 23
click at [602, 251] on input "platforms *" at bounding box center [629, 256] width 268 height 23
click at [584, 299] on input "content_pieces_count *" at bounding box center [629, 306] width 268 height 23
click at [579, 329] on label "schedule_duration *" at bounding box center [629, 333] width 268 height 12
click at [579, 344] on input "schedule_duration *" at bounding box center [629, 356] width 268 height 23
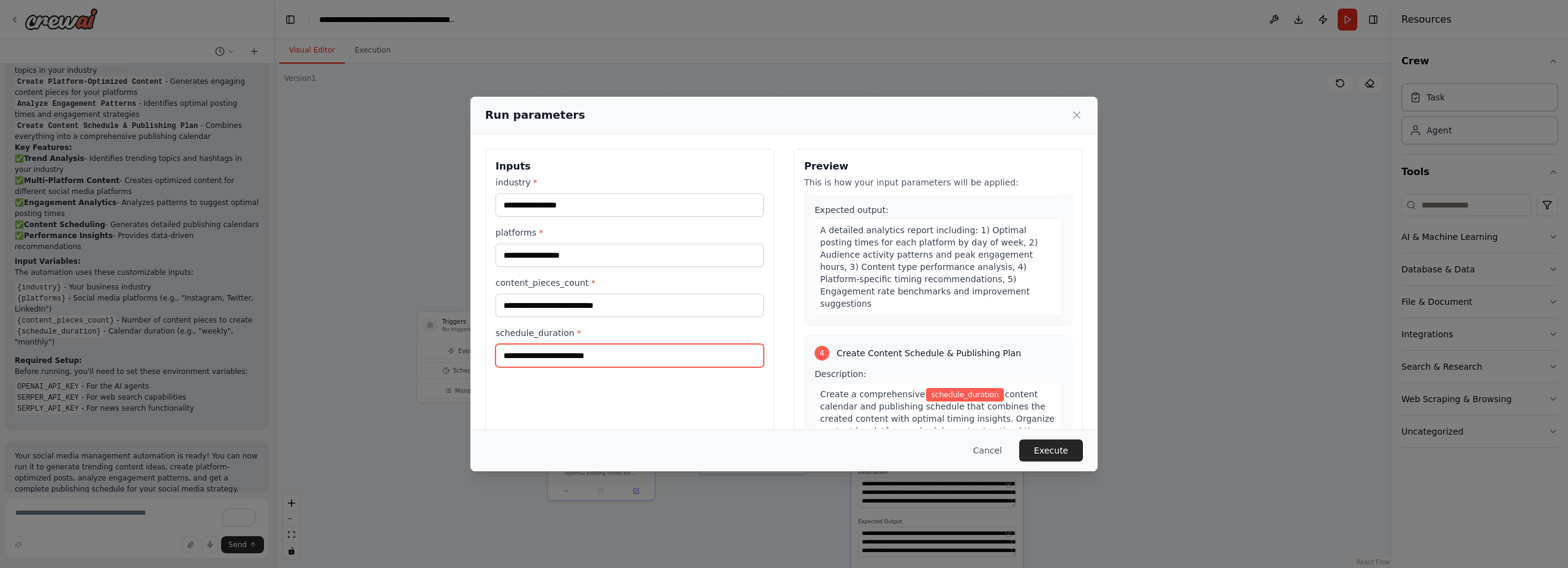
scroll to position [813, 0]
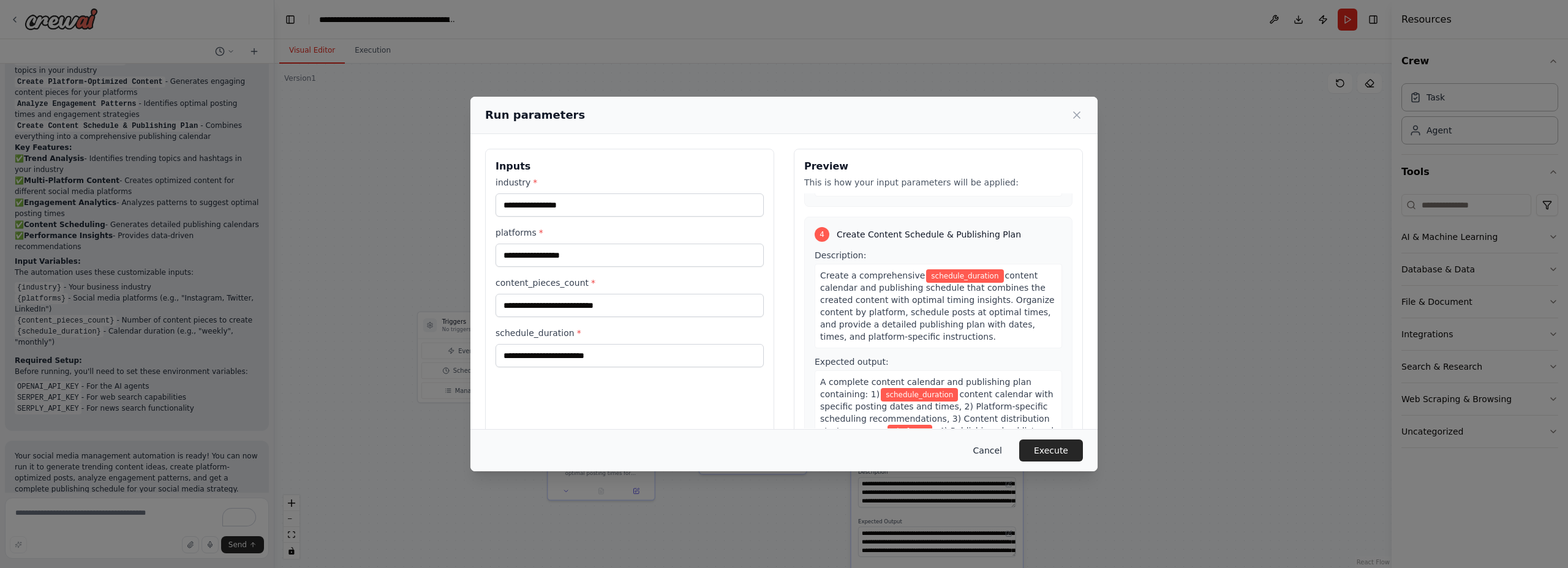
click at [978, 445] on button "Cancel" at bounding box center [987, 451] width 48 height 22
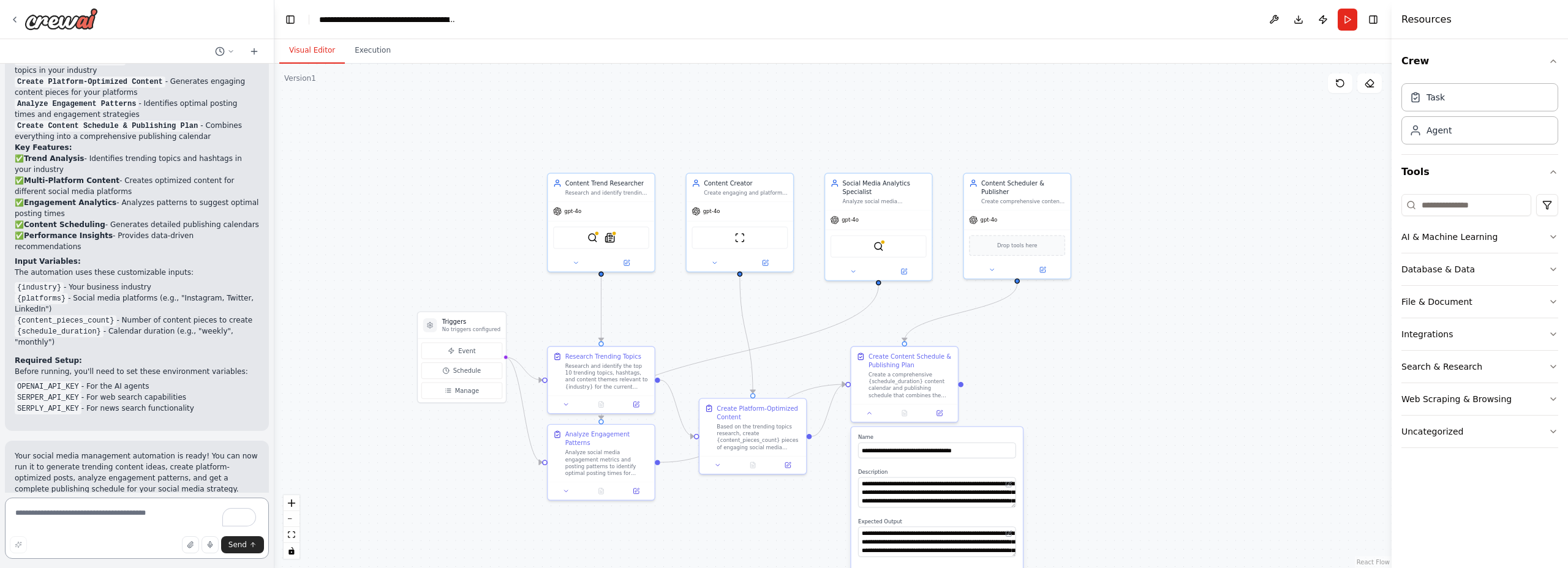
click at [116, 518] on textarea "To enrich screen reader interactions, please activate Accessibility in Grammarl…" at bounding box center [137, 528] width 264 height 61
type textarea "**********"
click at [257, 547] on button "Send" at bounding box center [243, 545] width 43 height 17
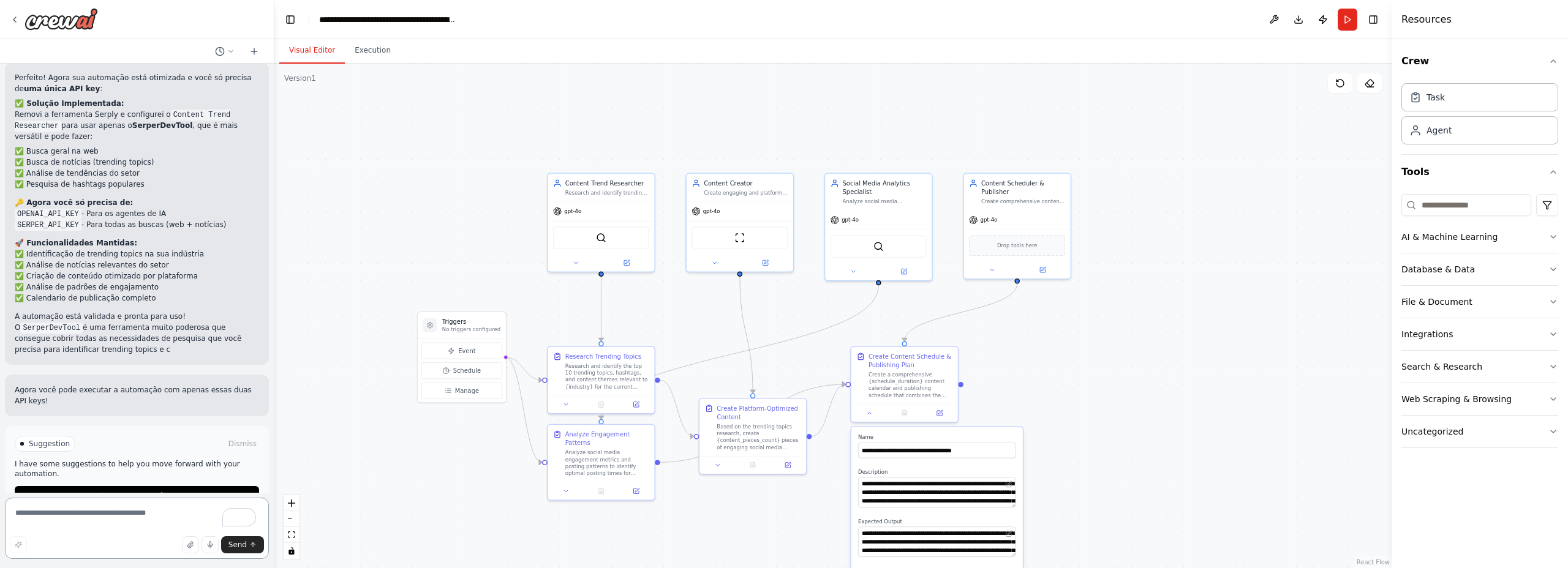
scroll to position [1903, 0]
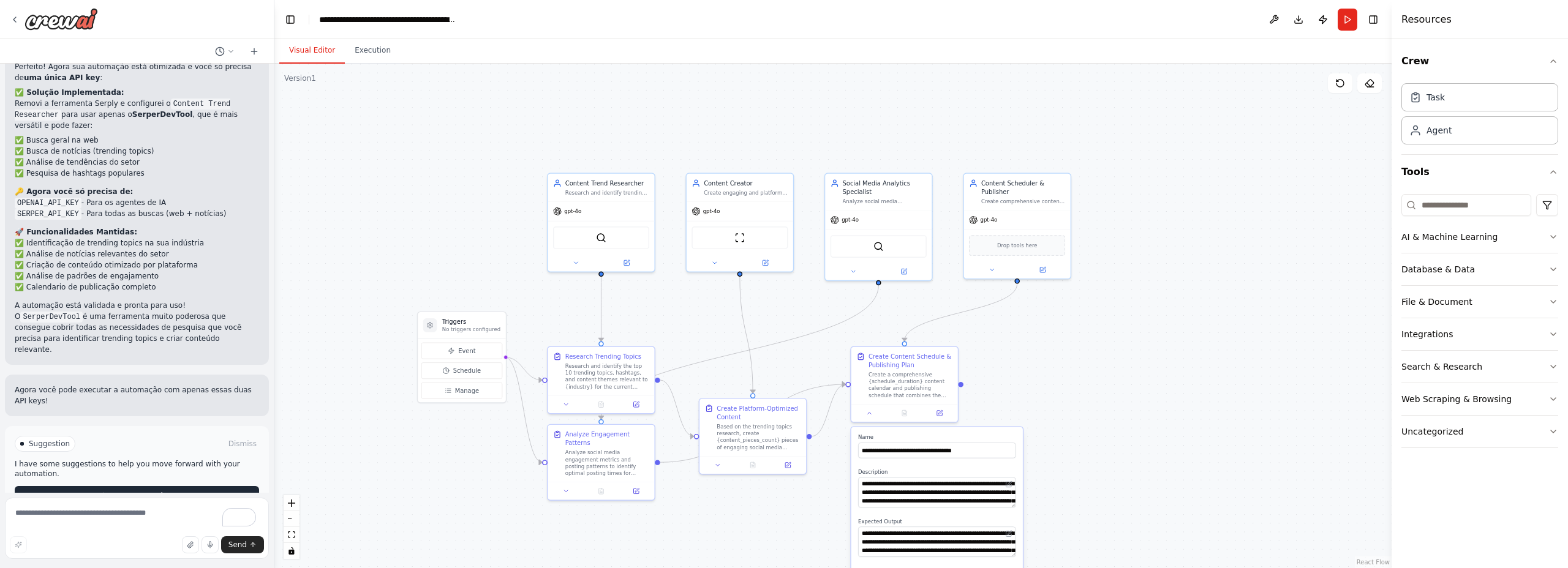
click at [172, 486] on button "Run Automation" at bounding box center [137, 496] width 245 height 20
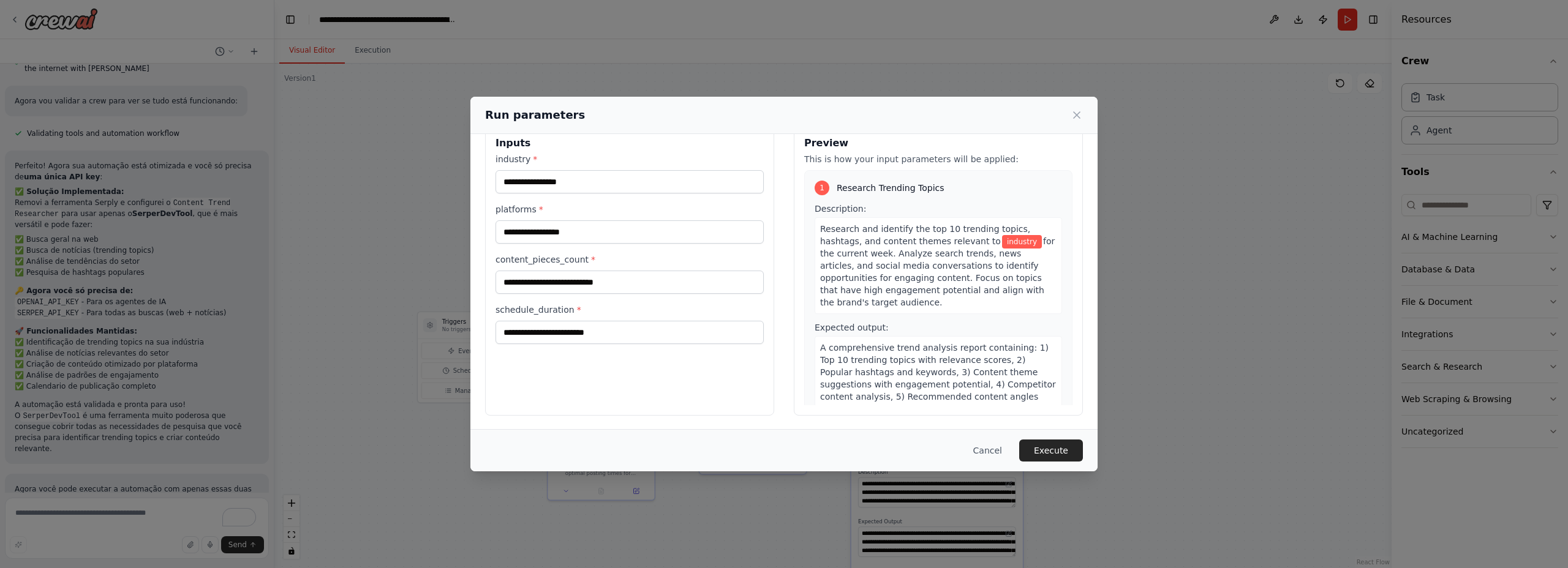
scroll to position [25, 0]
click at [596, 182] on input "industry *" at bounding box center [629, 181] width 268 height 23
type input "*"
type input "**********"
click at [599, 230] on input "platforms *" at bounding box center [629, 231] width 268 height 23
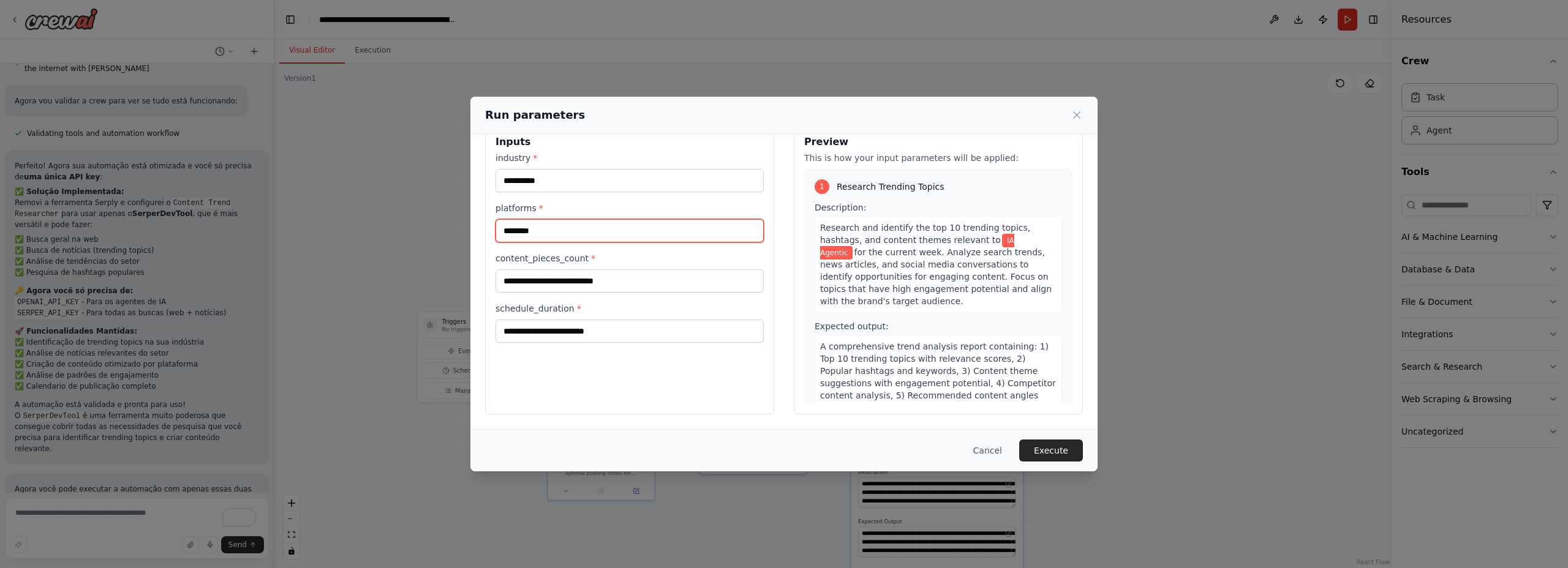
type input "********"
click at [644, 276] on input "content_pieces_count *" at bounding box center [629, 281] width 268 height 23
click at [617, 334] on input "schedule_duration *" at bounding box center [629, 331] width 268 height 23
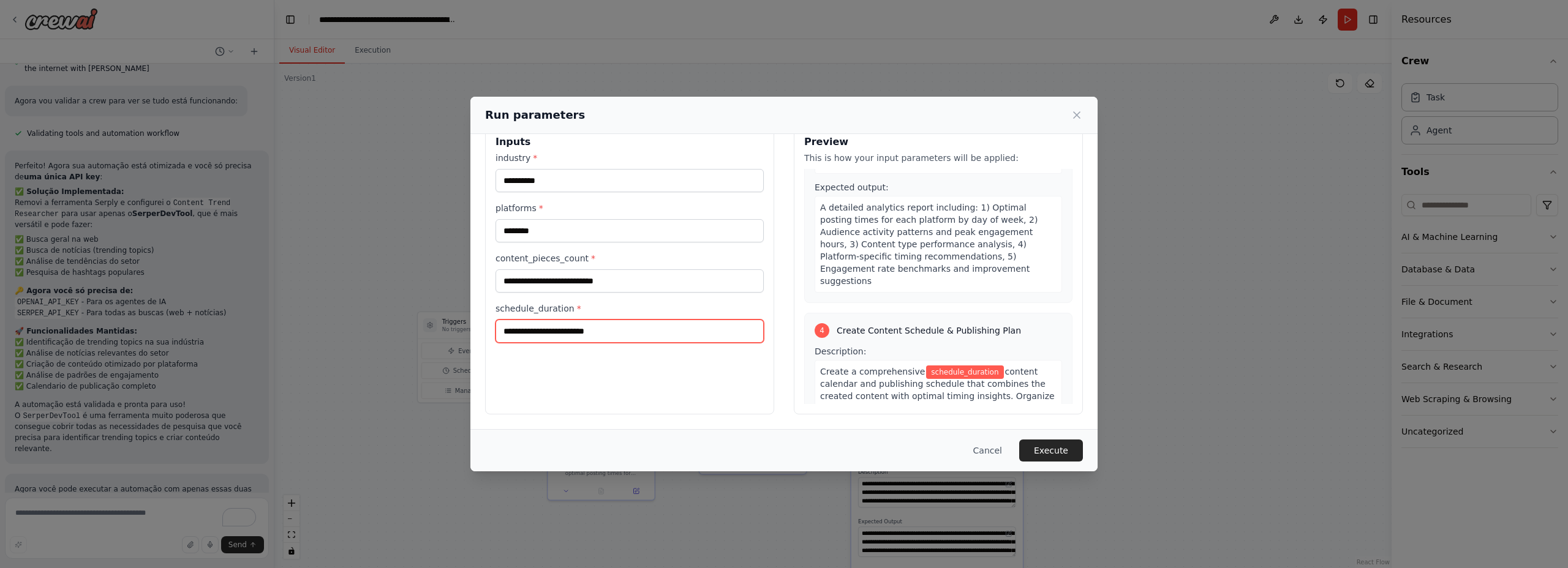
scroll to position [695, 0]
click at [727, 333] on input "schedule_duration *" at bounding box center [629, 331] width 268 height 23
type input "*"
type input "**********"
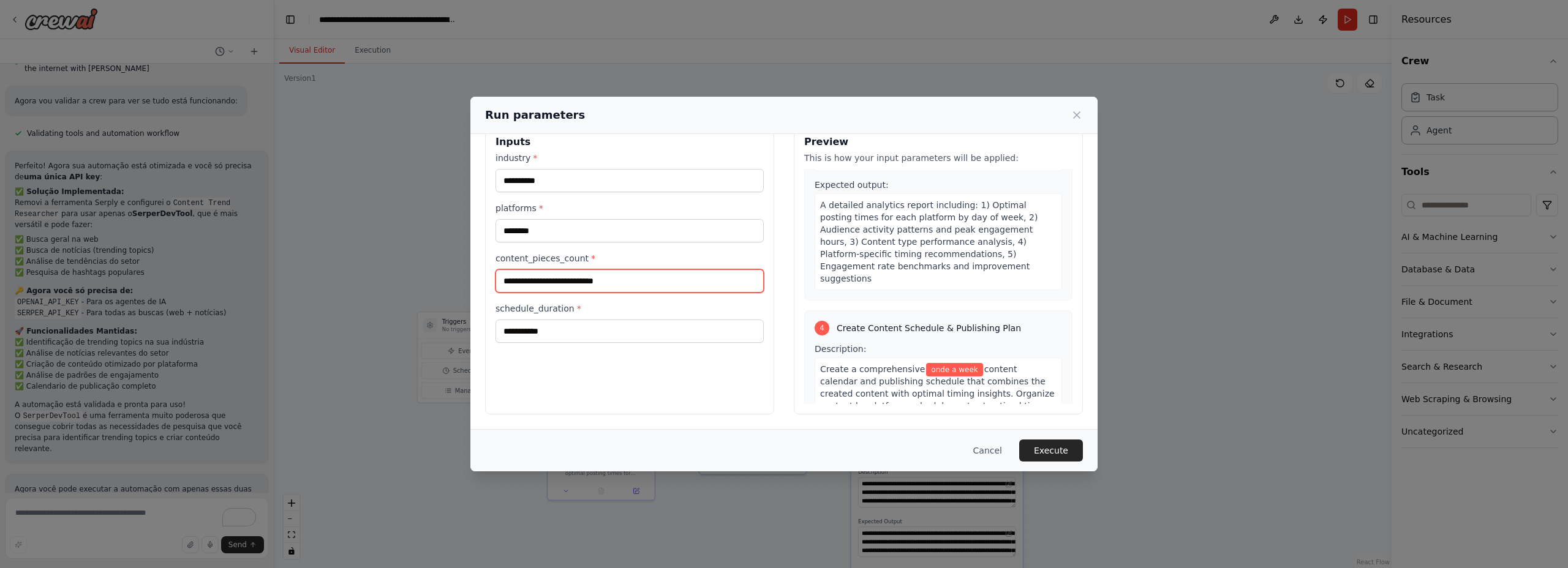
click at [640, 282] on input "content_pieces_count *" at bounding box center [629, 281] width 268 height 23
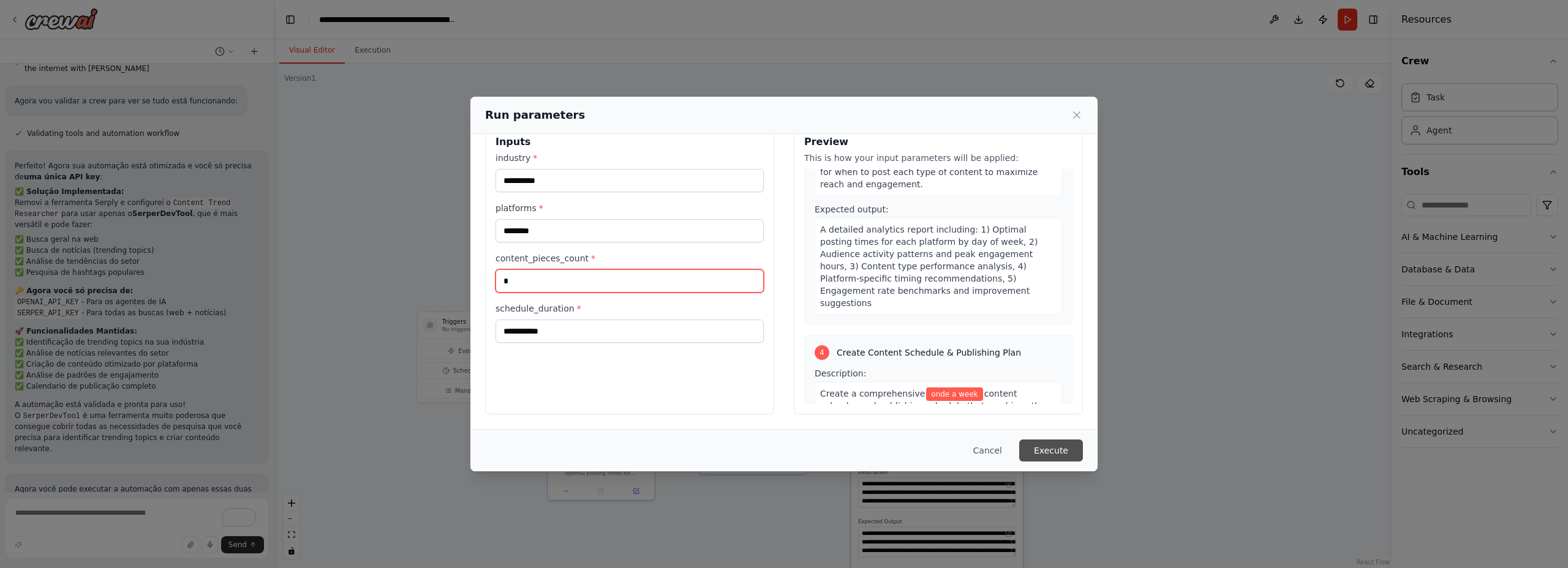
type input "*"
click at [1058, 446] on button "Execute" at bounding box center [1051, 451] width 64 height 22
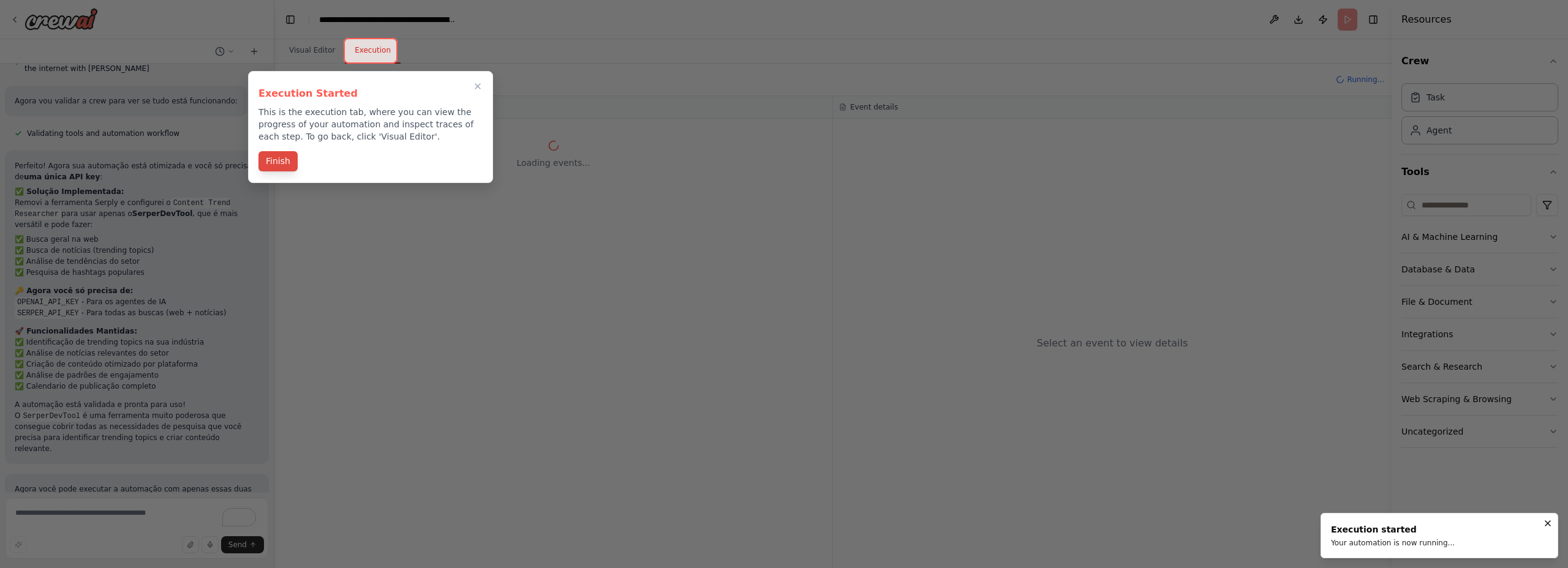
click at [289, 163] on button "Finish" at bounding box center [278, 161] width 39 height 20
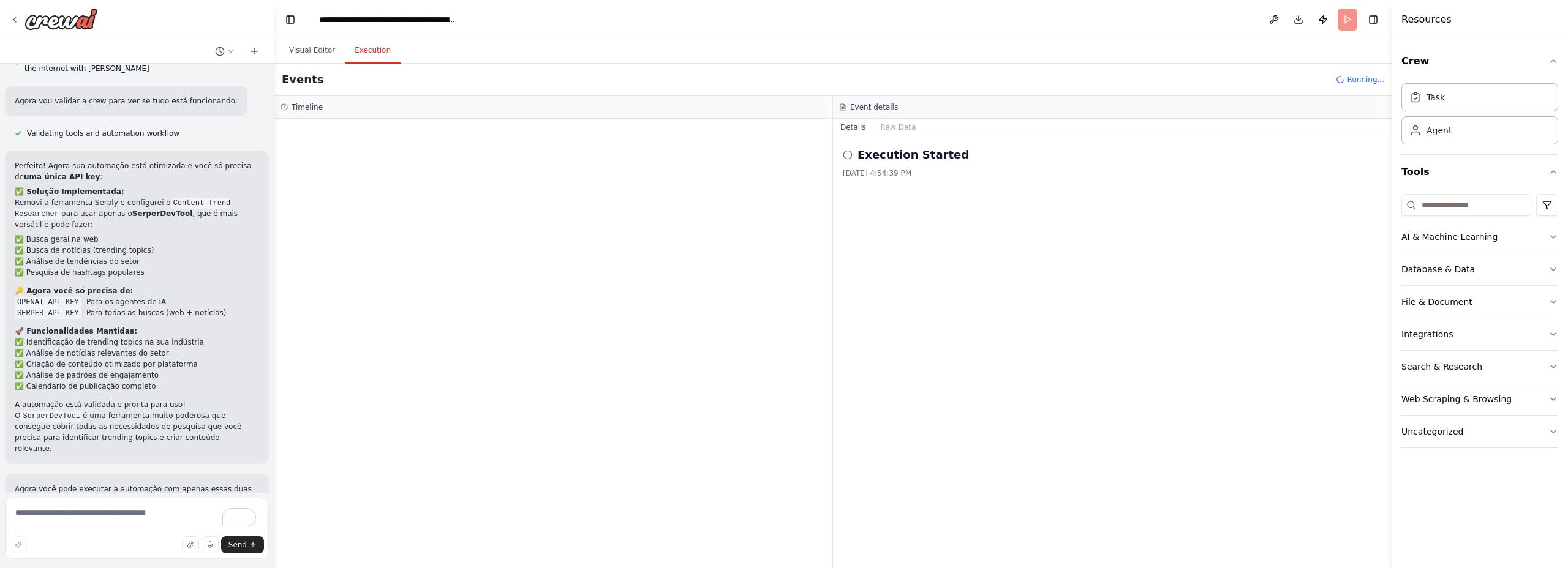
click at [851, 154] on circle at bounding box center [847, 155] width 8 height 8
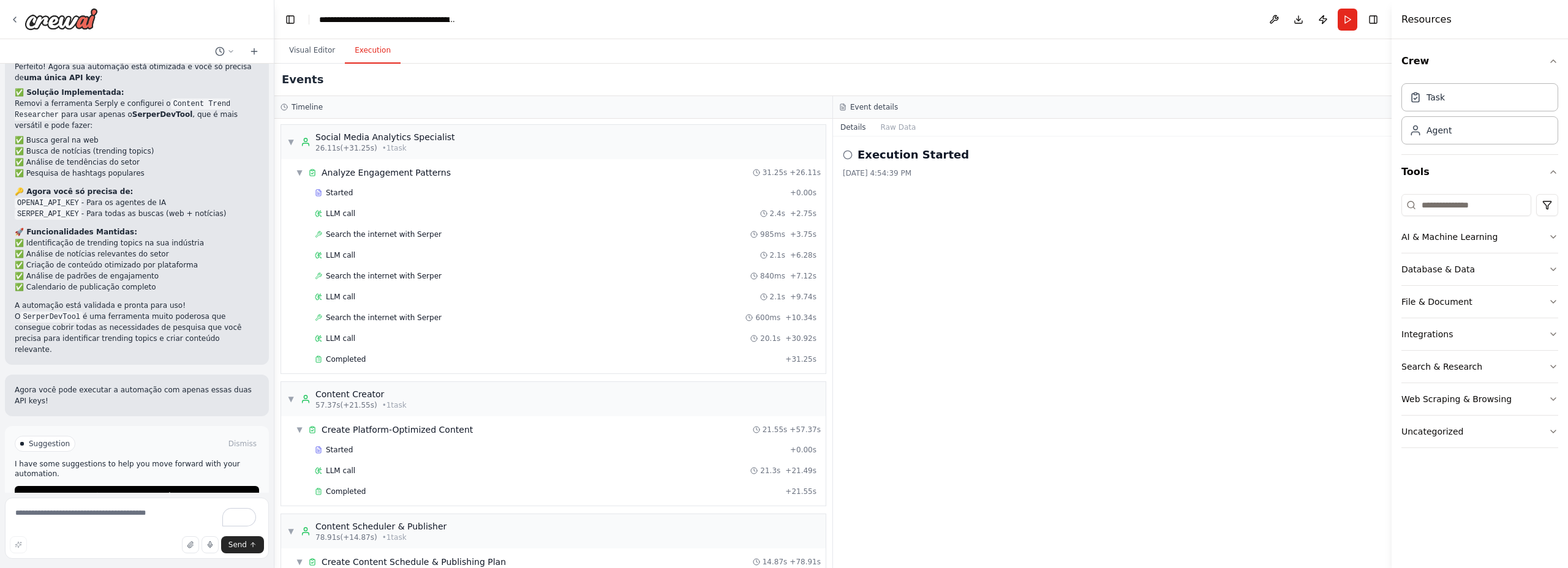
scroll to position [300, 0]
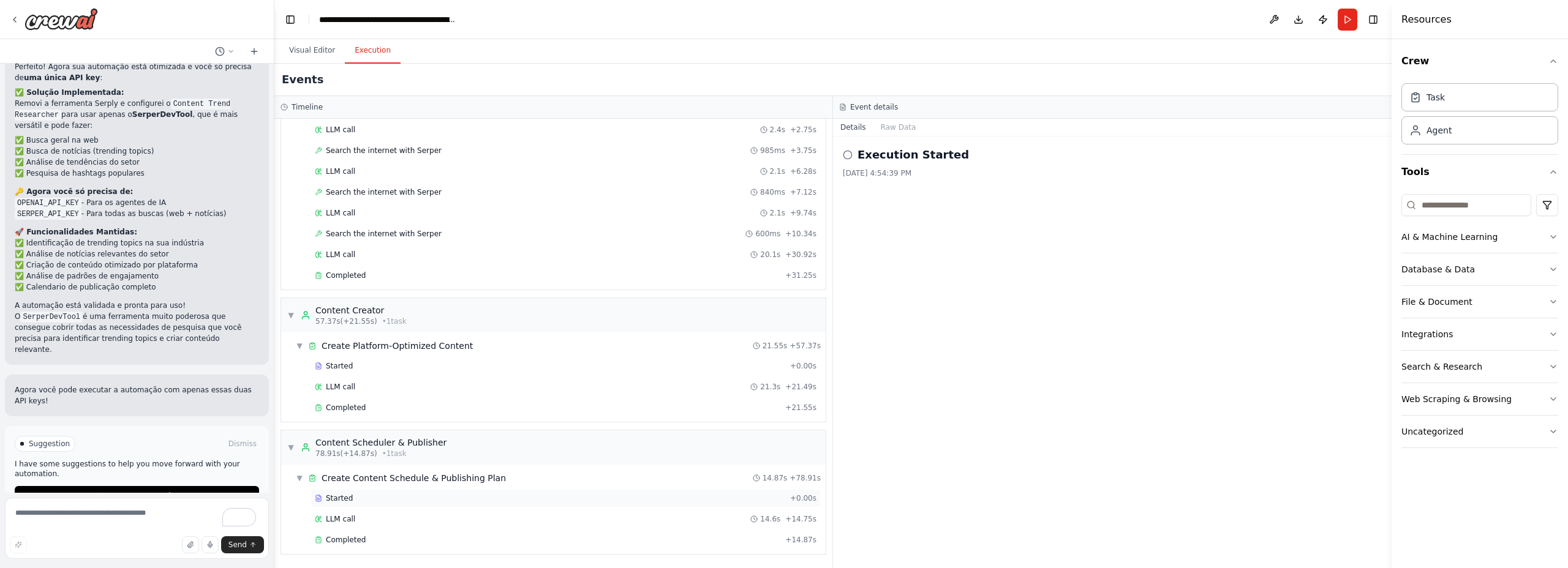
click at [360, 494] on div "Started" at bounding box center [550, 498] width 471 height 10
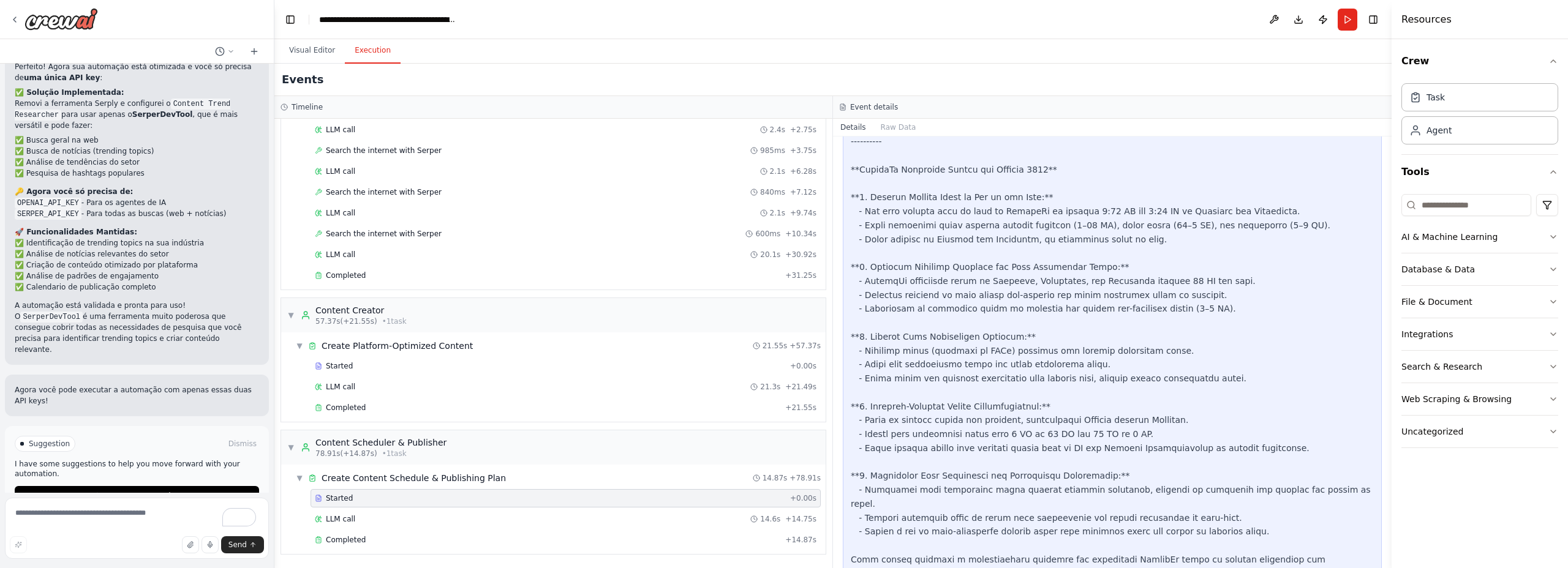
scroll to position [398, 0]
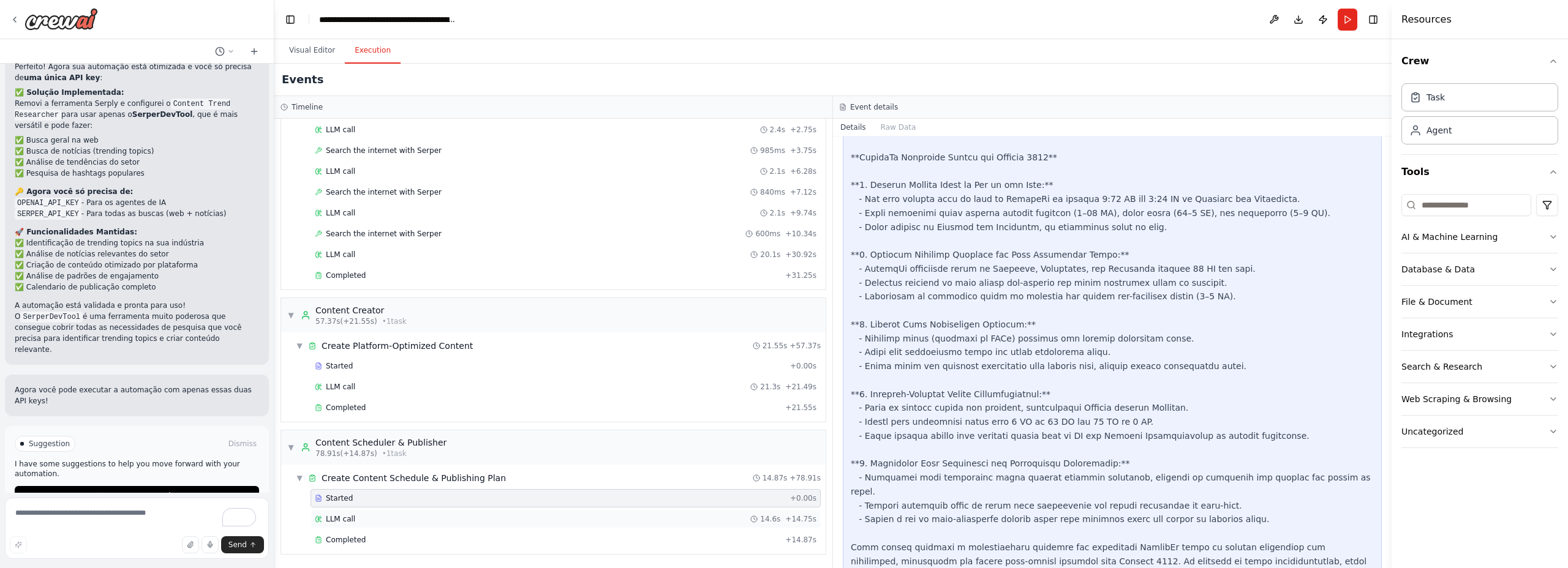
click at [407, 520] on div "LLM call 14.6s + 14.75s" at bounding box center [566, 519] width 502 height 10
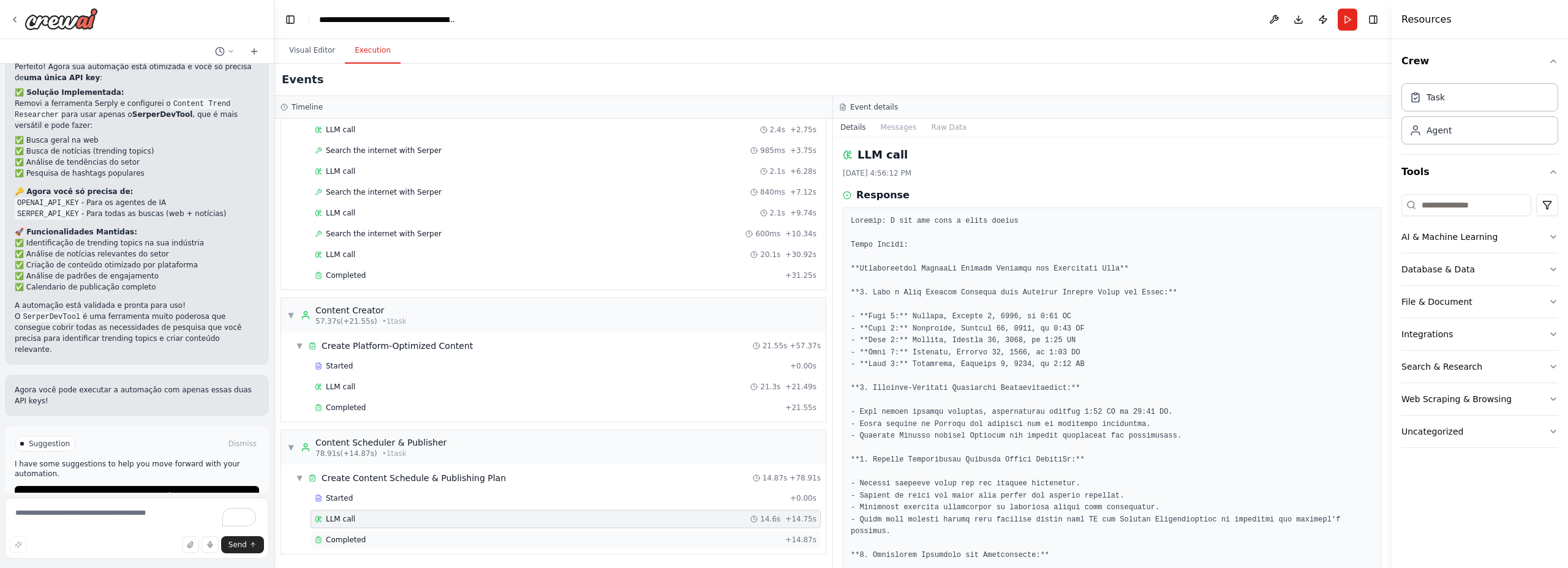
click at [405, 539] on div "Completed" at bounding box center [547, 540] width 465 height 10
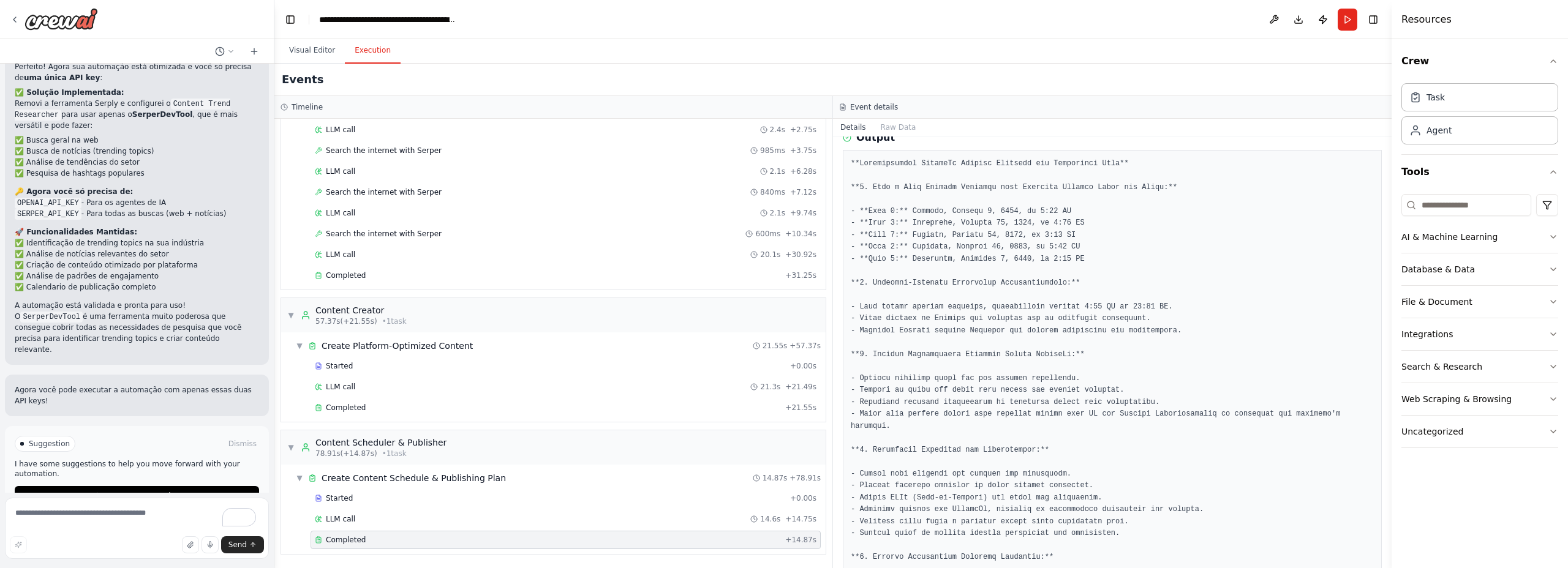
scroll to position [0, 0]
